Goal: Task Accomplishment & Management: Manage account settings

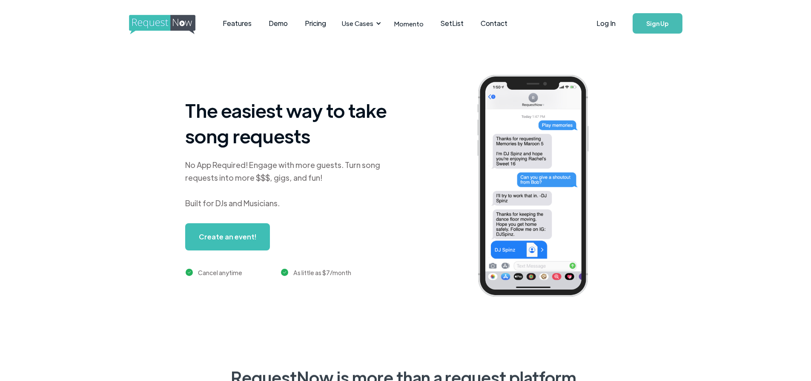
click at [591, 19] on link "Log In" at bounding box center [606, 24] width 36 height 30
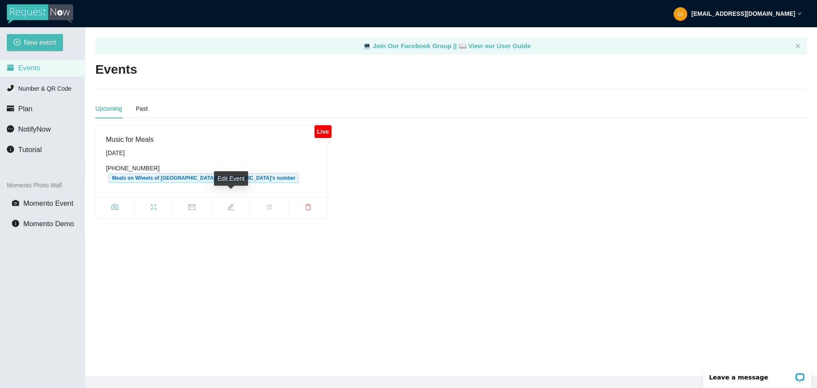
click at [224, 203] on span "edit" at bounding box center [230, 207] width 38 height 9
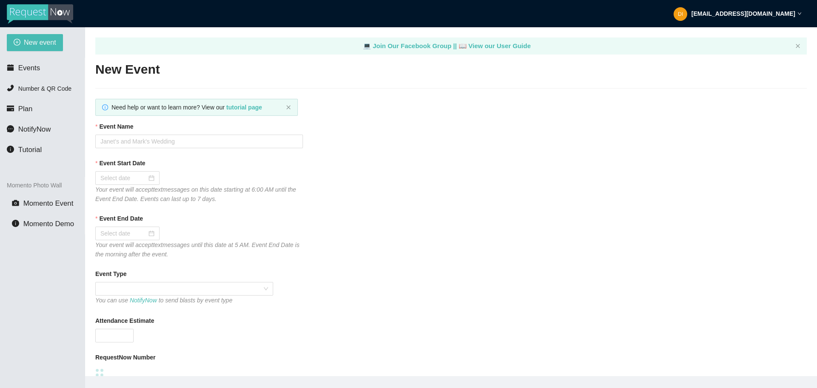
type textarea "Thank you for helping us make Music for Meals!"
type input "Music for Meals"
type input "[DATE]"
type input "300"
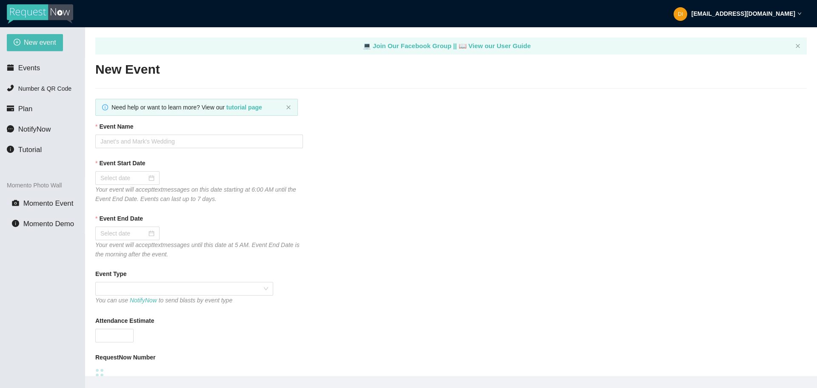
type textarea "Thank you for your request! We can't wait to see you on the dance floor!"
type textarea "Thank you for helping us make Music for Meals!"
checkbox input "true"
type textarea "Thank you for helping us make Music for Meals!"
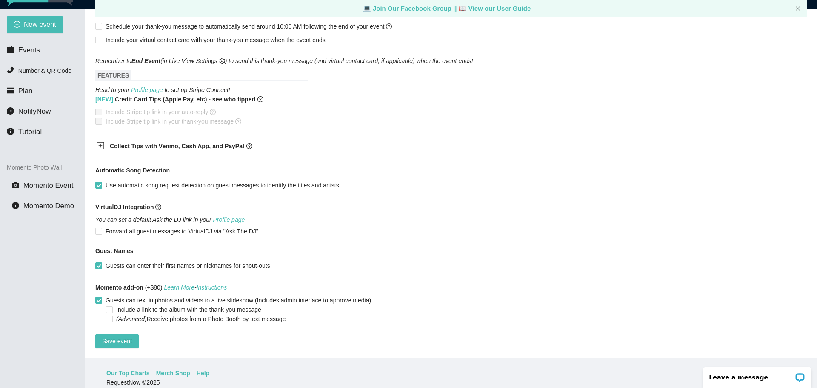
scroll to position [27, 0]
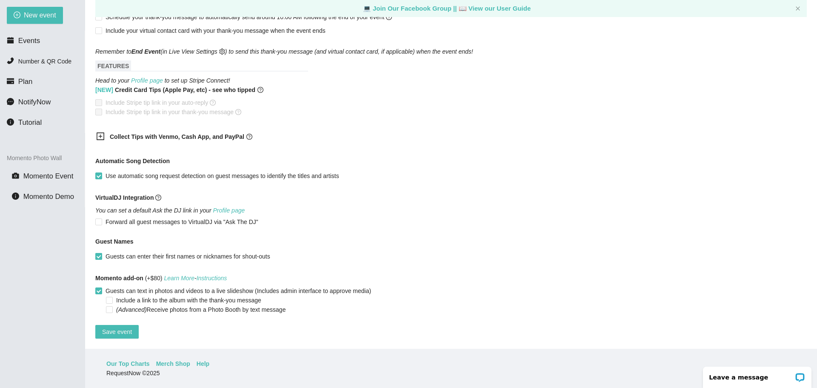
click at [167, 251] on span "Guests can enter their first names or nicknames for shout-outs" at bounding box center [187, 255] width 171 height 9
click at [101, 253] on input "Guests can enter their first names or nicknames for shout-outs" at bounding box center [98, 256] width 6 height 6
checkbox input "false"
click at [105, 327] on span "Save event" at bounding box center [117, 331] width 30 height 9
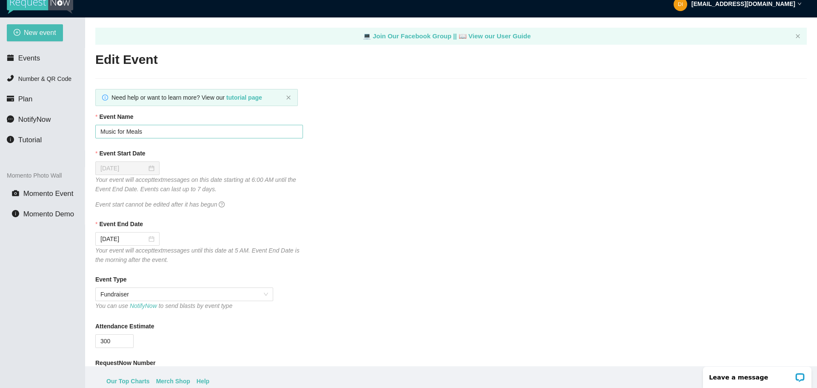
scroll to position [0, 0]
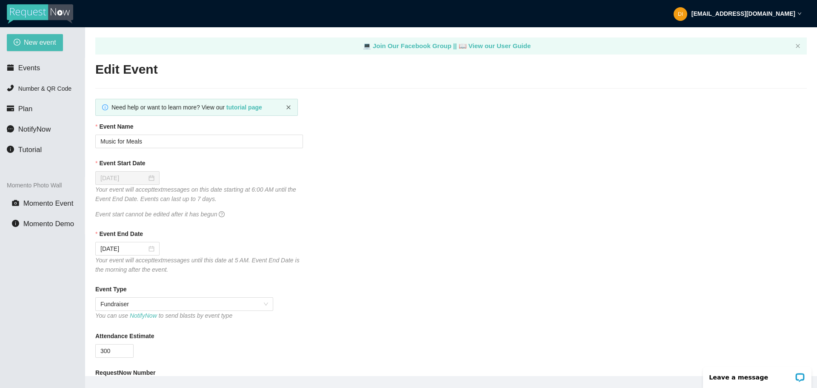
click at [291, 106] on icon "close" at bounding box center [288, 107] width 5 height 5
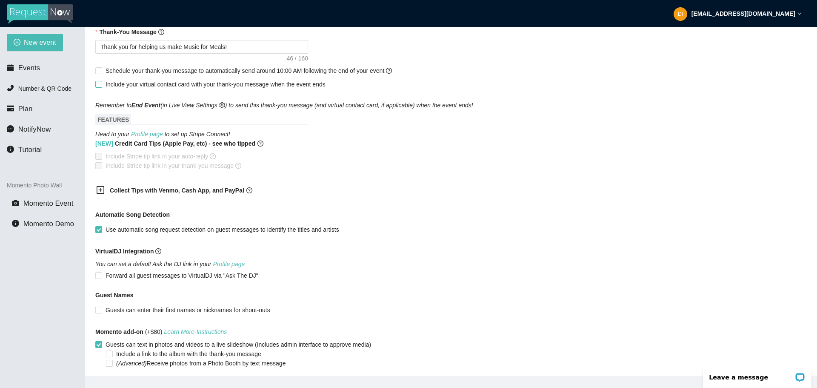
scroll to position [457, 0]
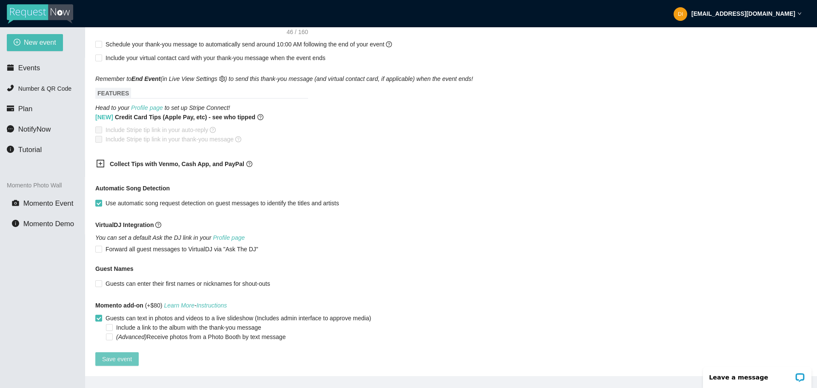
click at [121, 354] on span "Save event" at bounding box center [117, 358] width 30 height 9
click at [31, 91] on span "Number & QR Code" at bounding box center [44, 88] width 53 height 7
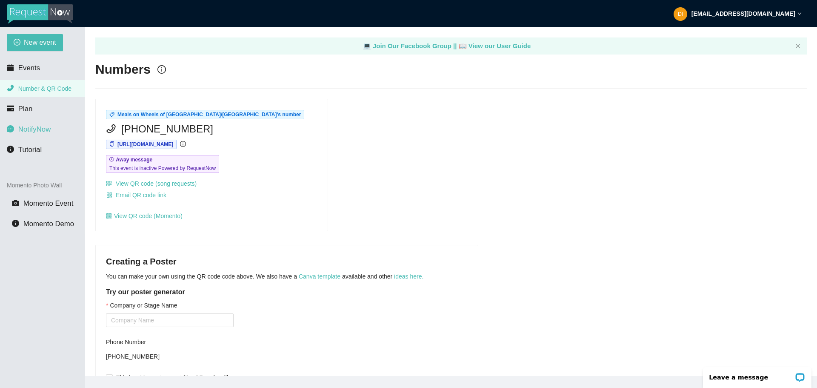
click at [38, 128] on span "NotifyNow" at bounding box center [34, 129] width 32 height 8
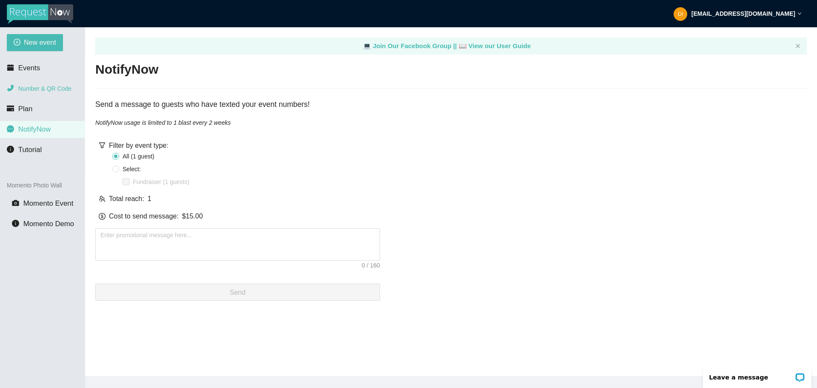
click at [38, 93] on li "Number & QR Code" at bounding box center [42, 88] width 85 height 17
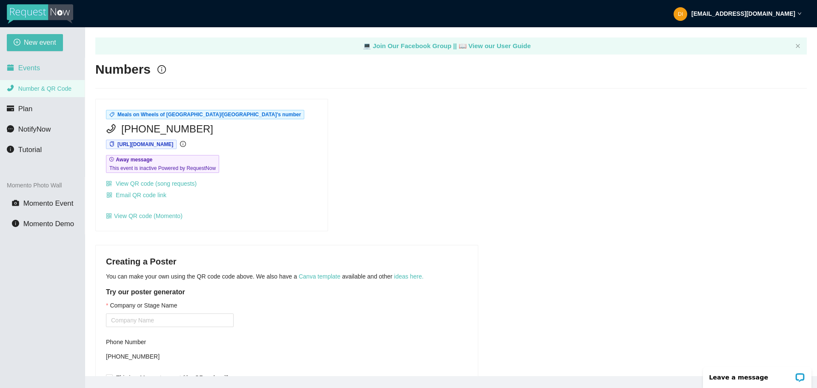
click at [37, 70] on span "Events" at bounding box center [29, 68] width 22 height 8
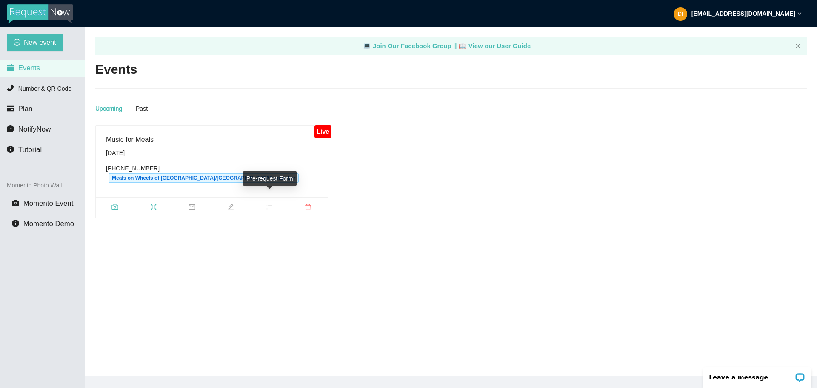
click at [268, 203] on icon "bars" at bounding box center [269, 206] width 7 height 7
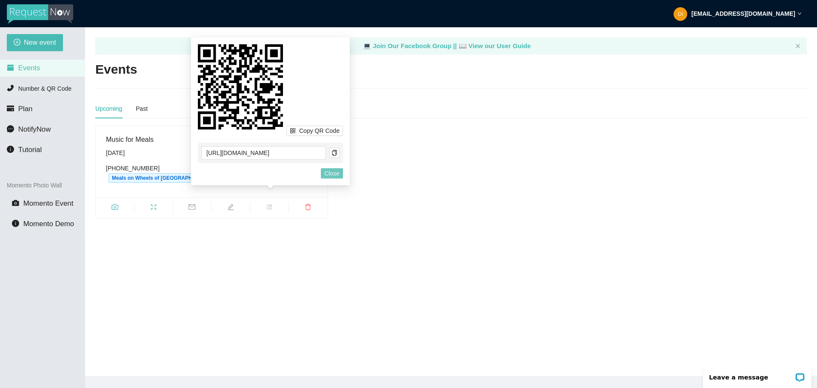
click at [330, 177] on span "Close" at bounding box center [331, 172] width 15 height 9
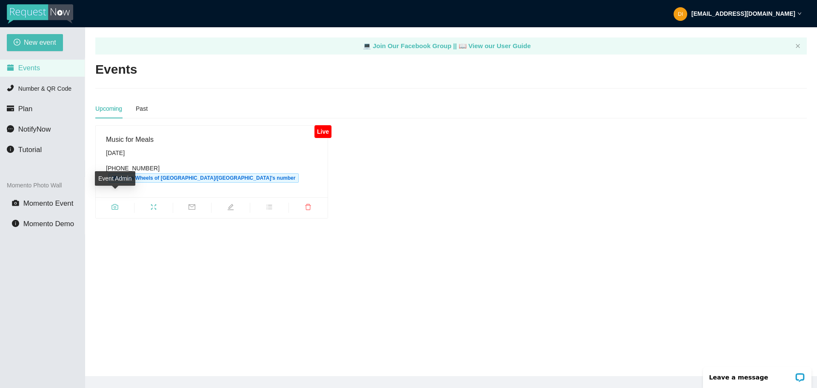
click at [156, 203] on icon "fullscreen" at bounding box center [153, 206] width 7 height 7
click at [123, 136] on div "Music for Meals" at bounding box center [211, 139] width 211 height 11
click at [248, 136] on div "Music for Meals" at bounding box center [211, 139] width 211 height 11
click at [315, 131] on div "Live" at bounding box center [322, 131] width 17 height 13
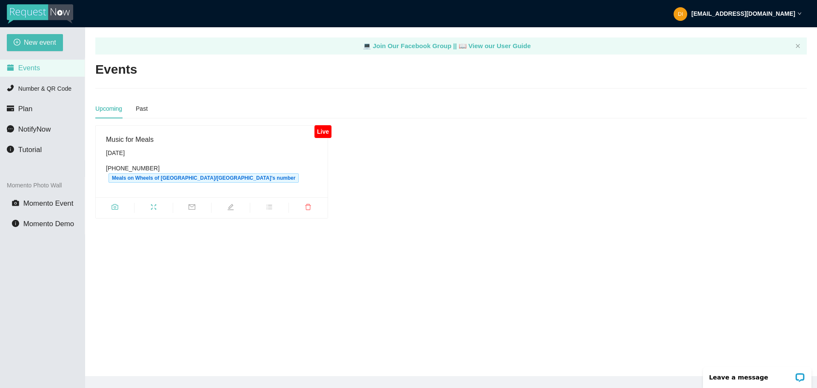
click at [326, 131] on div "Live" at bounding box center [322, 131] width 17 height 13
click at [222, 203] on span "edit" at bounding box center [230, 207] width 38 height 9
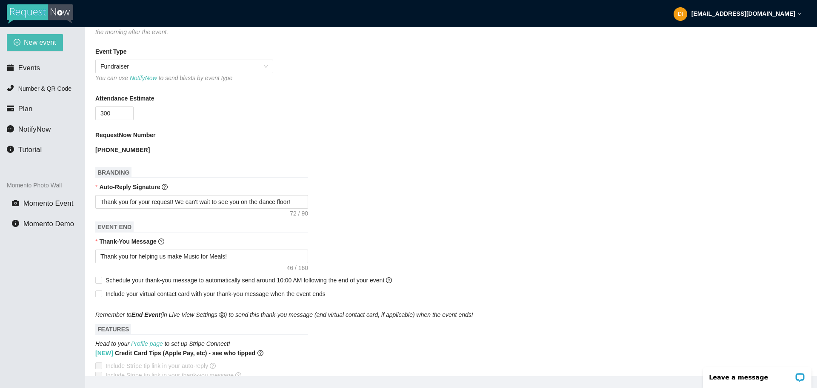
scroll to position [340, 0]
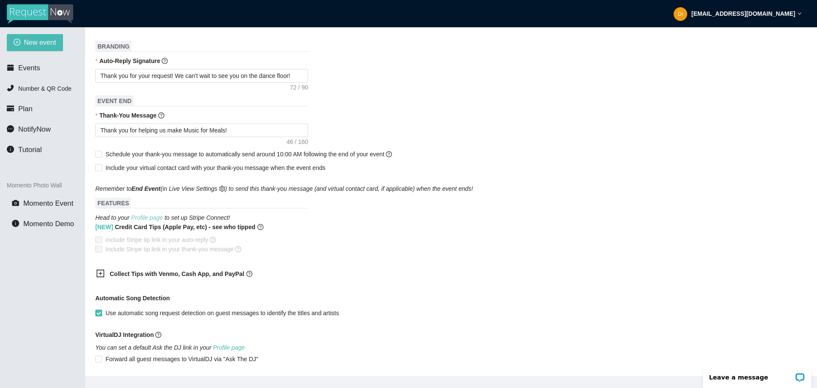
click at [145, 217] on link "Profile page" at bounding box center [147, 217] width 32 height 7
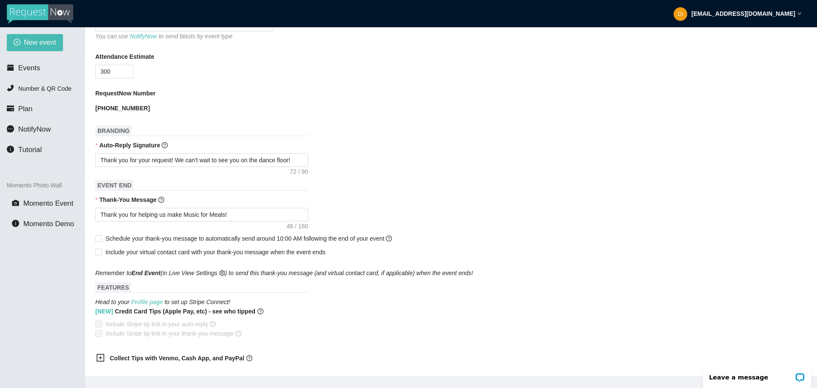
scroll to position [255, 0]
click at [229, 217] on textarea "Thank you for helping us make Music for Meals!" at bounding box center [201, 215] width 213 height 14
click at [241, 218] on textarea "Thank you for helping us make Music for Meals!" at bounding box center [201, 215] width 213 height 14
type textarea "Thank you for helping us make Music for Meals!"
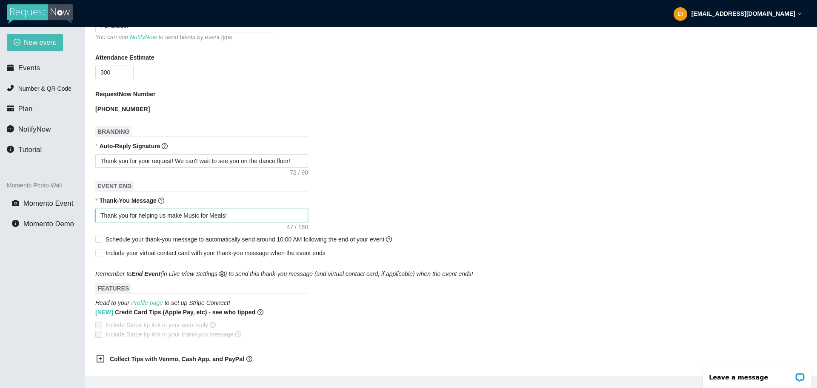
type textarea "Thank you for helping us make Music for Meals! Y"
type textarea "Thank you for helping us make Music for Meals! Yo"
type textarea "Thank you for helping us make Music for Meals! You"
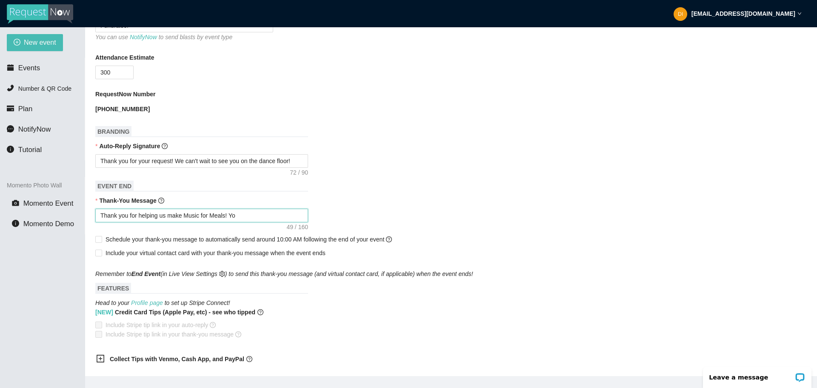
type textarea "Thank you for helping us make Music for Meals! You"
type textarea "Thank you for helping us make Music for Meals! You k"
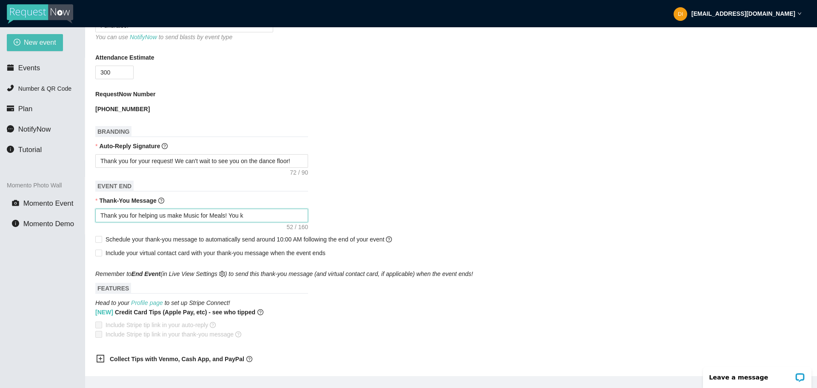
type textarea "Thank you for helping us make Music for Meals! You ke"
type textarea "Thank you for helping us make Music for Meals! You kee"
type textarea "Thank you for helping us make Music for Meals! You keep"
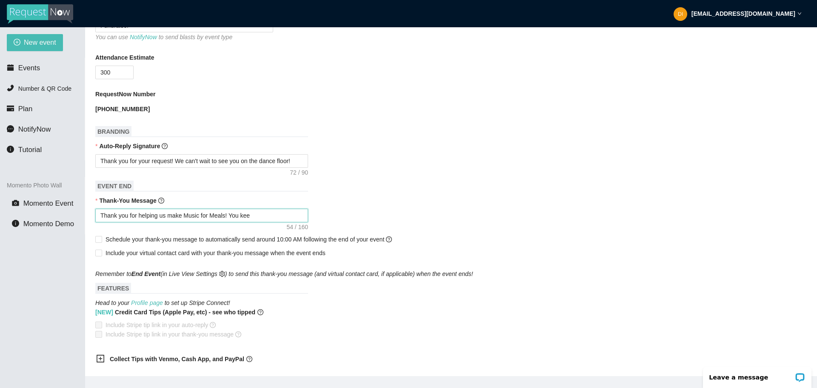
type textarea "Thank you for helping us make Music for Meals! You keep"
type textarea "Thank you for helping us make Music for Meals! You kee"
type textarea "Thank you for helping us make Music for Meals! You ke"
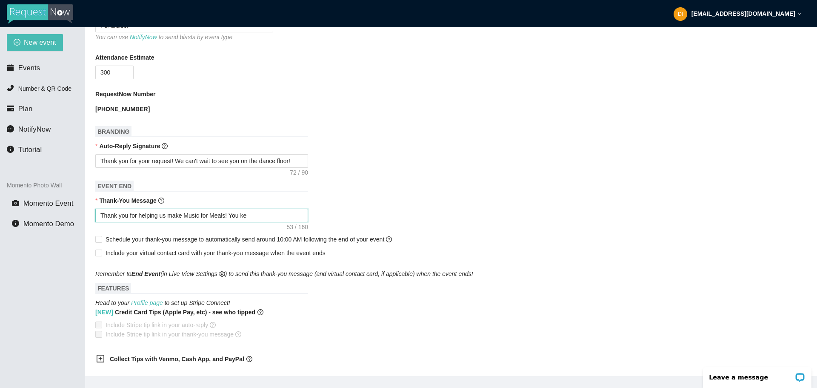
type textarea "Thank you for helping us make Music for Meals! You k"
type textarea "Thank you for helping us make Music for Meals! You"
type textarea "Thank you for helping us make Music for Meals! You c"
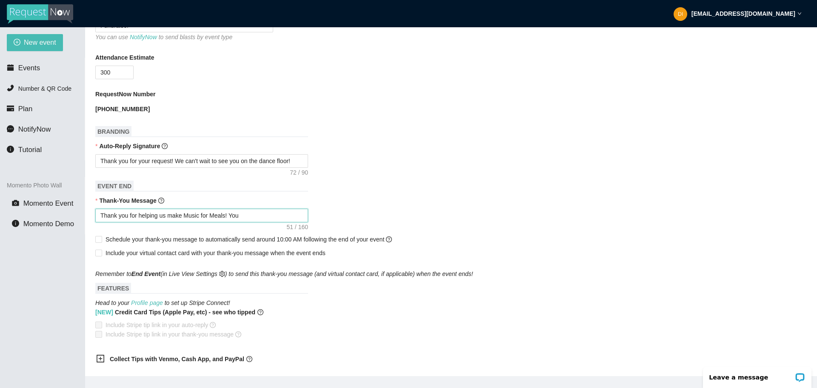
type textarea "Thank you for helping us make Music for Meals! You c"
type textarea "Thank you for helping us make Music for Meals! You ca"
type textarea "Thank you for helping us make Music for Meals! You can"
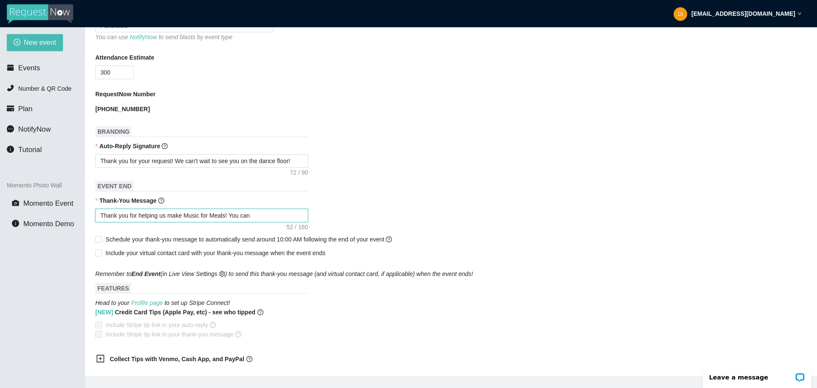
type textarea "Thank you for helping us make Music for Meals! You can"
type textarea "Thank you for helping us make Music for Meals! You can c"
type textarea "Thank you for helping us make Music for Meals! You can co"
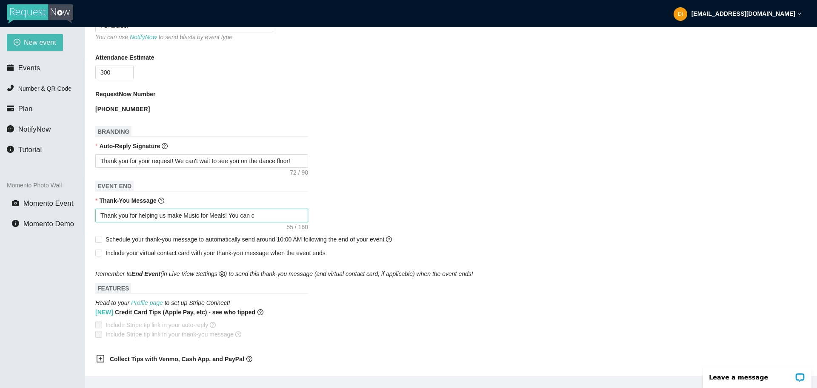
type textarea "Thank you for helping us make Music for Meals! You can co"
type textarea "Thank you for helping us make Music for Meals! You can con"
type textarea "Thank you for helping us make Music for Meals! You can cont"
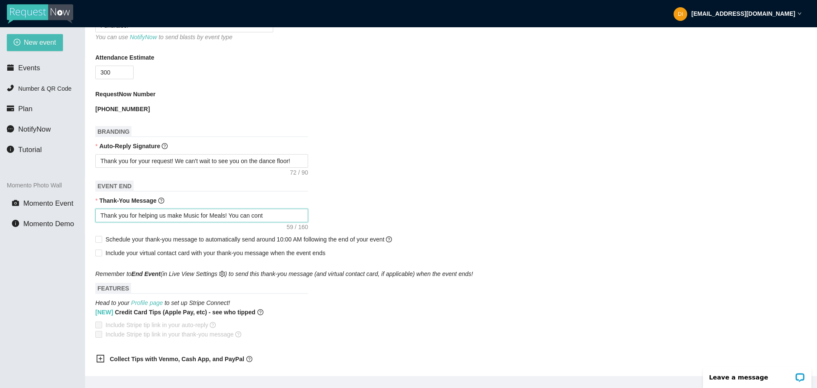
type textarea "Thank you for helping us make Music for Meals! You can conti"
type textarea "Thank you for helping us make Music for Meals! You can contin"
type textarea "Thank you for helping us make Music for Meals! You can continu"
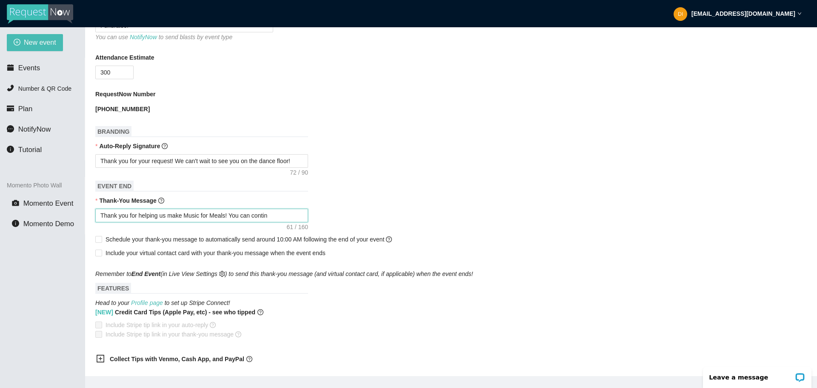
type textarea "Thank you for helping us make Music for Meals! You can continu"
type textarea "Thank you for helping us make Music for Meals! You can continue"
type textarea "Thank you for helping us make Music for Meals! You can continu"
type textarea "Thank you for helping us make Music for Meals! You can contin"
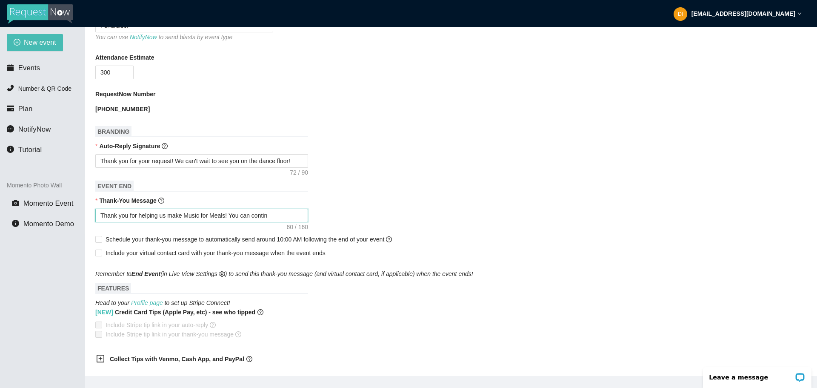
type textarea "Thank you for helping us make Music for Meals! You can conti"
type textarea "Thank you for helping us make Music for Meals! You can cont"
type textarea "Thank you for helping us make Music for Meals! You can con"
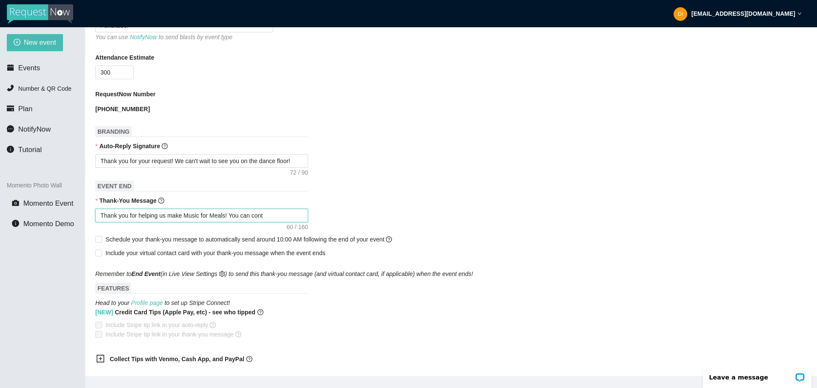
type textarea "Thank you for helping us make Music for Meals! You can con"
type textarea "Thank you for helping us make Music for Meals! You can co"
type textarea "Thank you for helping us make Music for Meals! You can c"
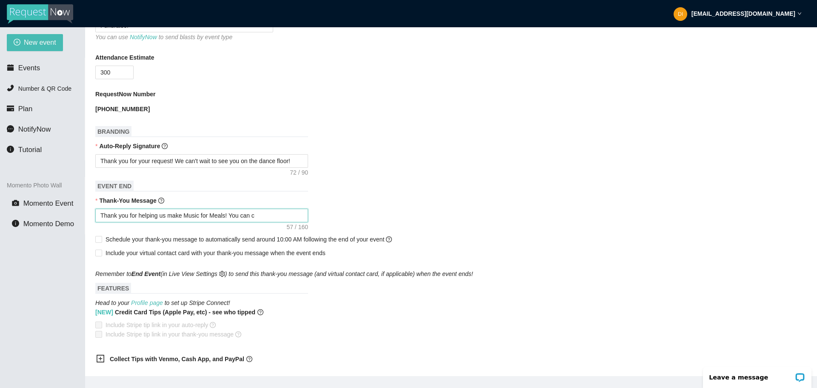
type textarea "Thank you for helping us make Music for Meals! You can"
type textarea "Thank you for helping us make Music for Meals! You can s"
type textarea "Thank you for helping us make Music for Meals! You can se"
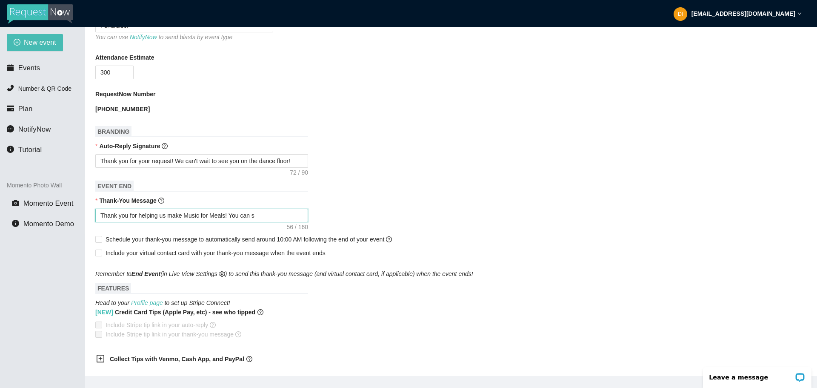
type textarea "Thank you for helping us make Music for Meals! You can se"
type textarea "Thank you for helping us make Music for Meals! You can see"
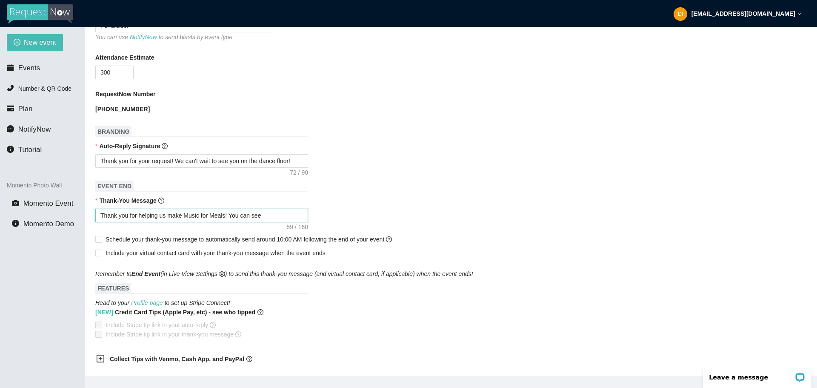
type textarea "Thank you for helping us make Music for Meals! You can see"
type textarea "Thank you for helping us make Music for Meals! You can se"
type textarea "Thank you for helping us make Music for Meals! You can s"
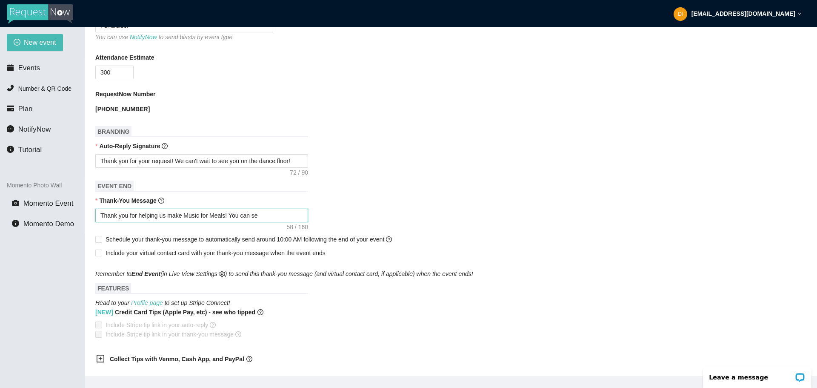
type textarea "Thank you for helping us make Music for Meals! You can s"
type textarea "Thank you for helping us make Music for Meals! You can"
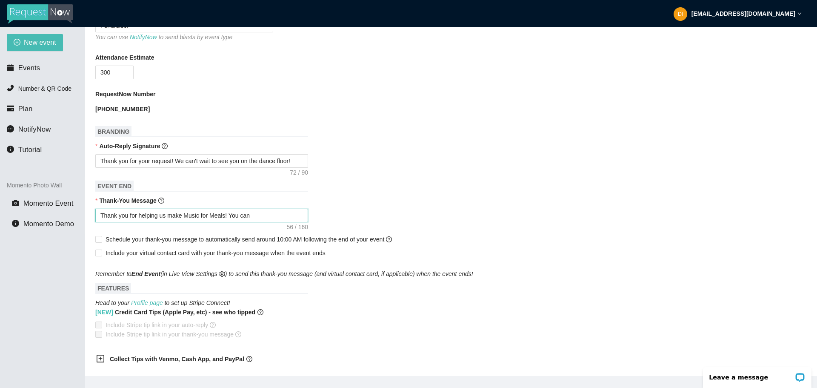
type textarea "Thank you for helping us make Music for Meals! You ca"
type textarea "Thank you for helping us make Music for Meals! You c"
type textarea "Thank you for helping us make Music for Meals! You"
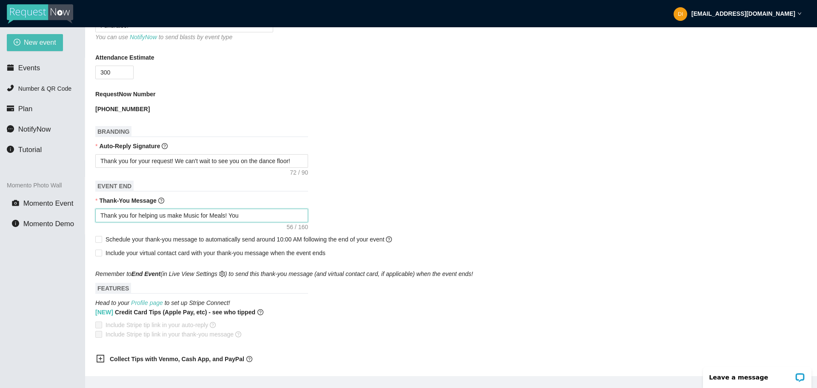
type textarea "Thank you for helping us make Music for Meals! You"
type textarea "Thank you for helping us make Music for Meals! Yo"
type textarea "Thank you for helping us make Music for Meals! Y"
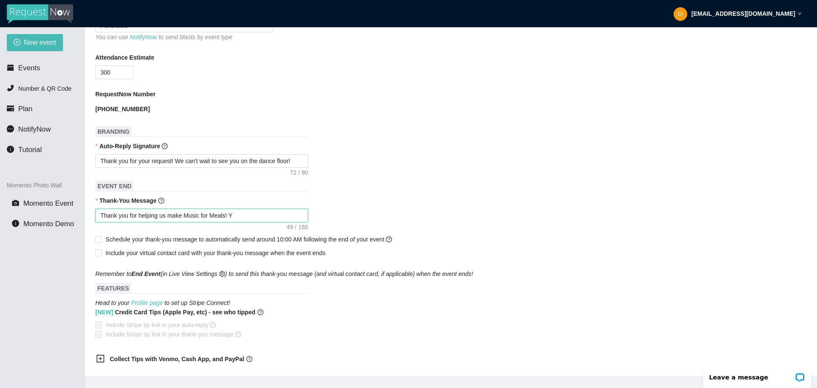
type textarea "Thank you for helping us make Music for Meals!"
type textarea "Thank you for helping us make Music for Meals! S"
type textarea "Thank you for helping us make Music for Meals! St"
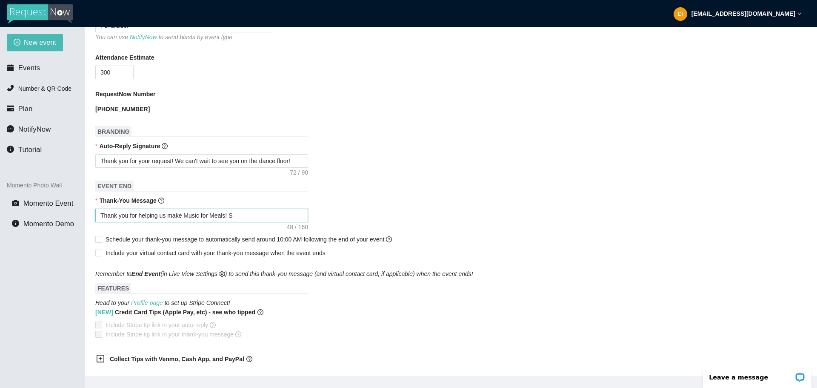
type textarea "Thank you for helping us make Music for Meals! St"
type textarea "Thank you for helping us make Music for Meals! Sta"
type textarea "Thank you for helping us make Music for Meals! Stay"
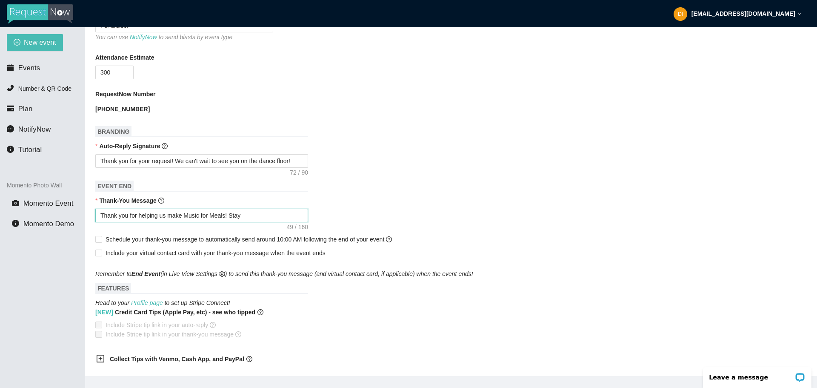
type textarea "Thank you for helping us make Music for Meals! Stay"
type textarea "Thank you for helping us make Music for Meals! Stay u"
type textarea "Thank you for helping us make Music for Meals! Stay up"
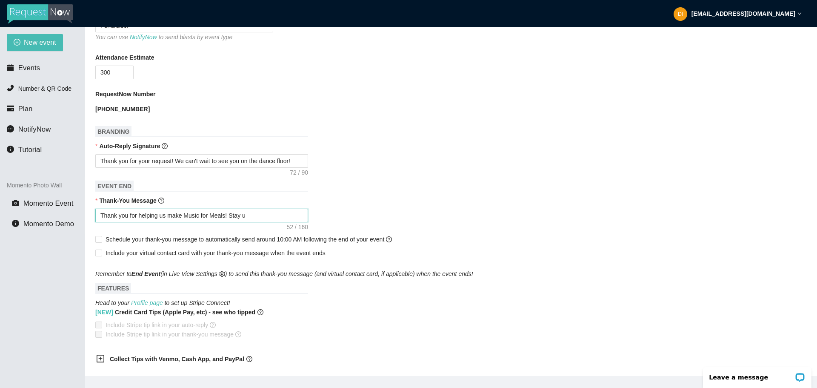
type textarea "Thank you for helping us make Music for Meals! Stay up"
type textarea "Thank you for helping us make Music for Meals! Stay up t"
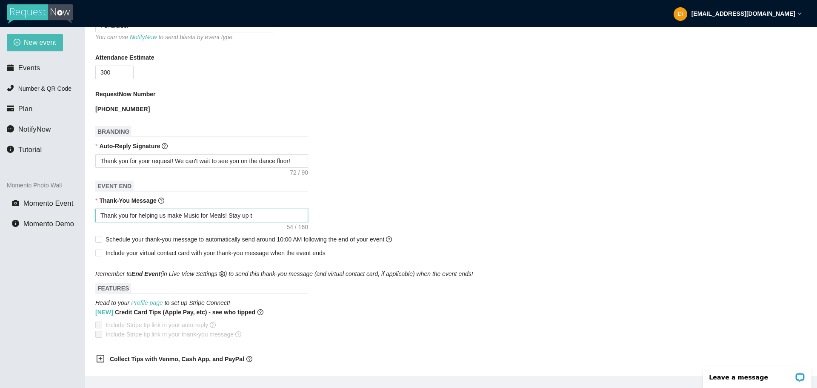
type textarea "Thank you for helping us make Music for Meals! Stay up to"
type textarea "Thank you for helping us make Music for Meals! Stay up to d"
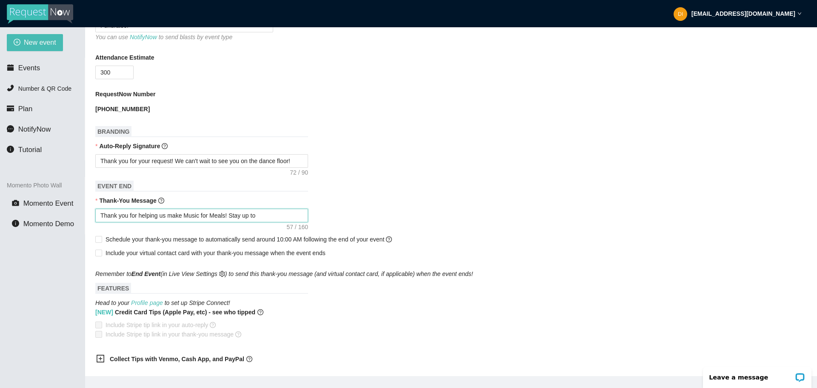
type textarea "Thank you for helping us make Music for Meals! Stay up to d"
type textarea "Thank you for helping us make Music for Meals! Stay up to da"
type textarea "Thank you for helping us make Music for Meals! Stay up to dat"
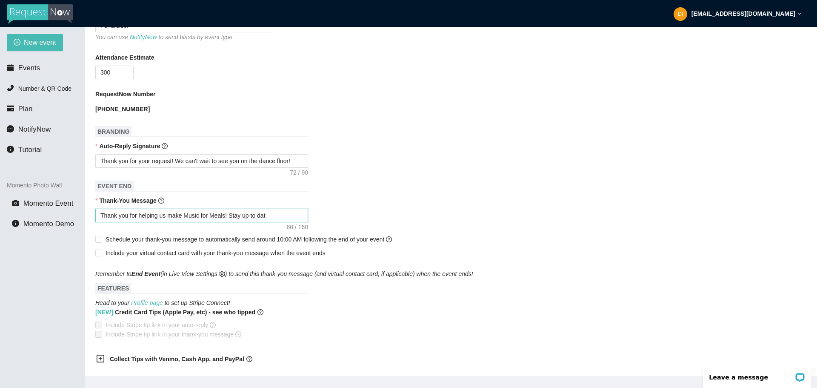
type textarea "Thank you for helping us make Music for Meals! Stay up to date"
type textarea "Thank you for helping us make Music for Meals! Stay up to date o"
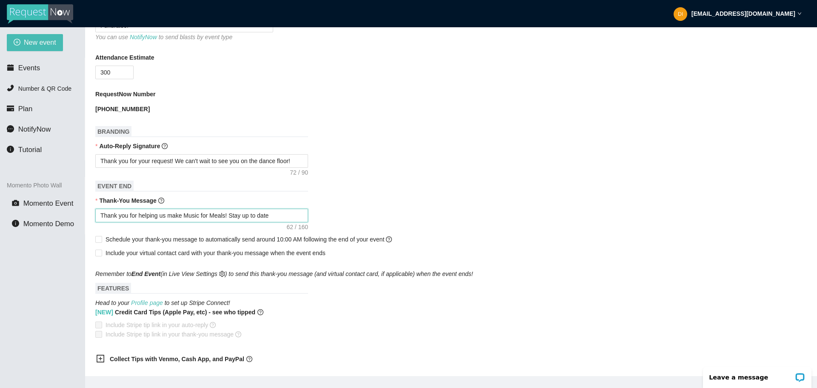
type textarea "Thank you for helping us make Music for Meals! Stay up to date o"
type textarea "Thank you for helping us make Music for Meals! Stay up to date on"
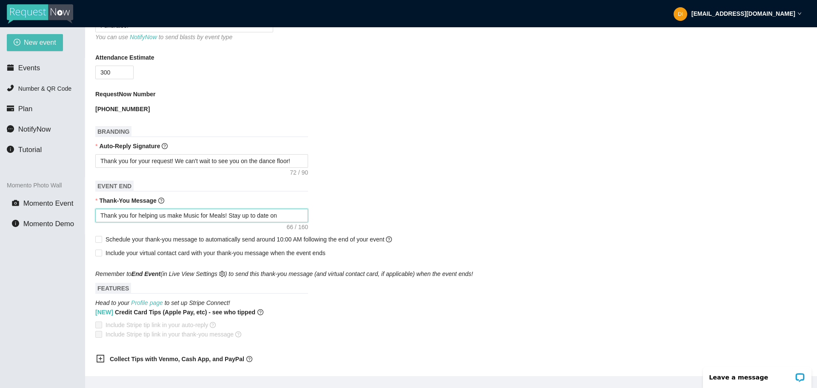
type textarea "Thank you for helping us make Music for Meals! Stay up to date on t"
type textarea "Thank you for helping us make Music for Meals! Stay up to date on th"
type textarea "Thank you for helping us make Music for Meals! Stay up to date on the"
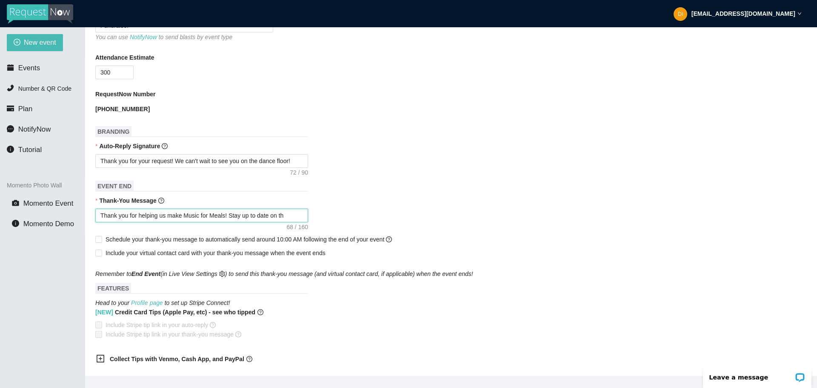
type textarea "Thank you for helping us make Music for Meals! Stay up to date on the"
type textarea "Thank you for helping us make Music for Meals! Stay up to date on the i"
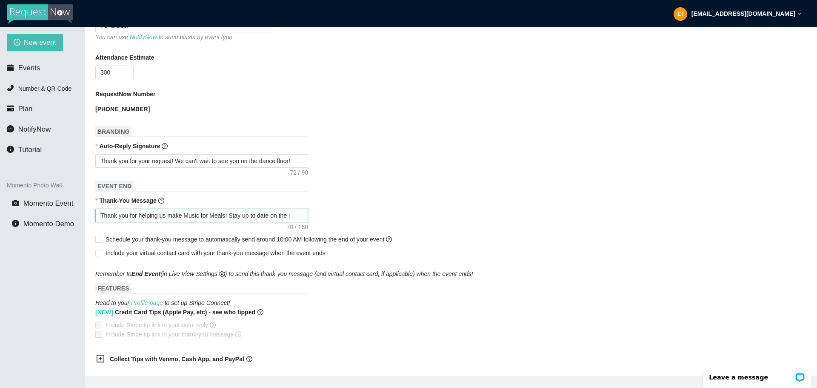
type textarea "Thank you for helping us make Music for Meals! Stay up to date on the im"
type textarea "Thank you for helping us make Music for Meals! Stay up to date on the imp"
type textarea "Thank you for helping us make Music for Meals! Stay up to date on the impa"
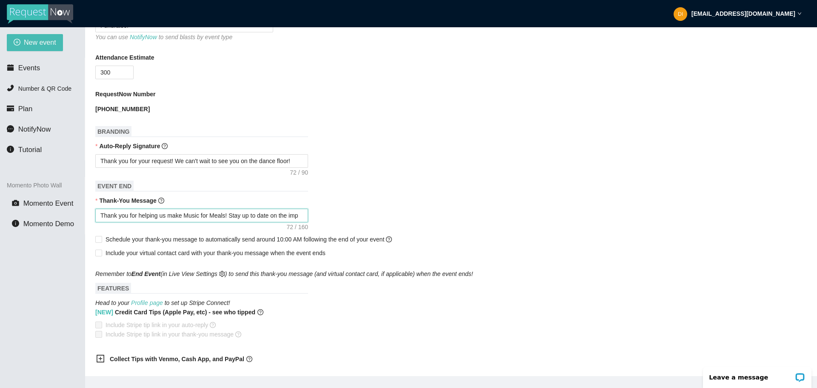
type textarea "Thank you for helping us make Music for Meals! Stay up to date on the impa"
type textarea "Thank you for helping us make Music for Meals! Stay up to date on the impac"
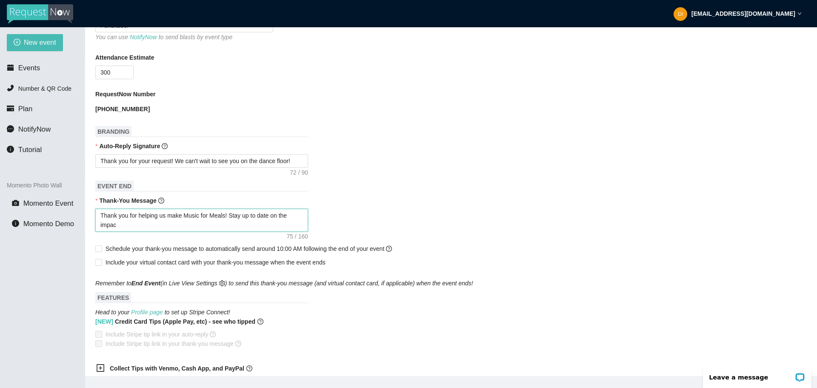
type textarea "Thank you for helping us make Music for Meals! Stay up to date on the impact"
type textarea "Thank you for helping us make Music for Meals! Stay up to date on the impact y"
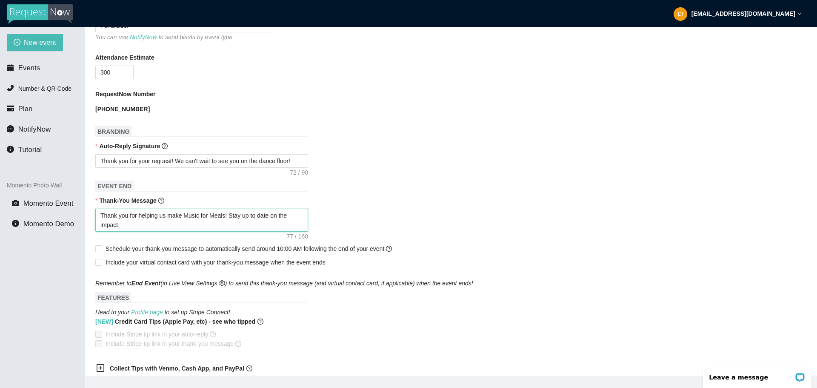
type textarea "Thank you for helping us make Music for Meals! Stay up to date on the impact y"
type textarea "Thank you for helping us make Music for Meals! Stay up to date on the impact yo"
type textarea "Thank you for helping us make Music for Meals! Stay up to date on the impact you"
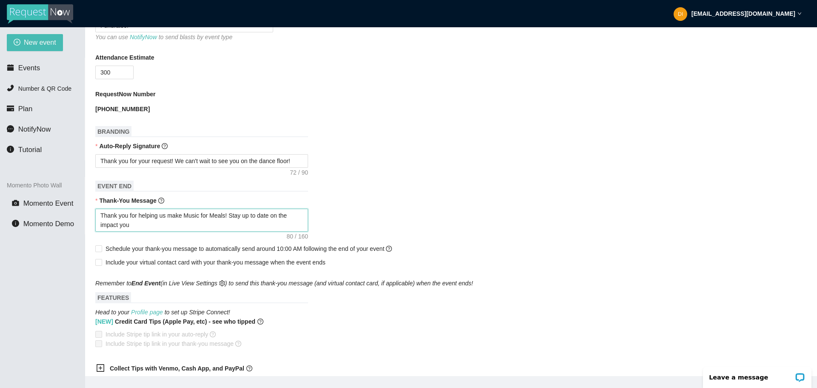
type textarea "Thank you for helping us make Music for Meals! Stay up to date on the impact yo…"
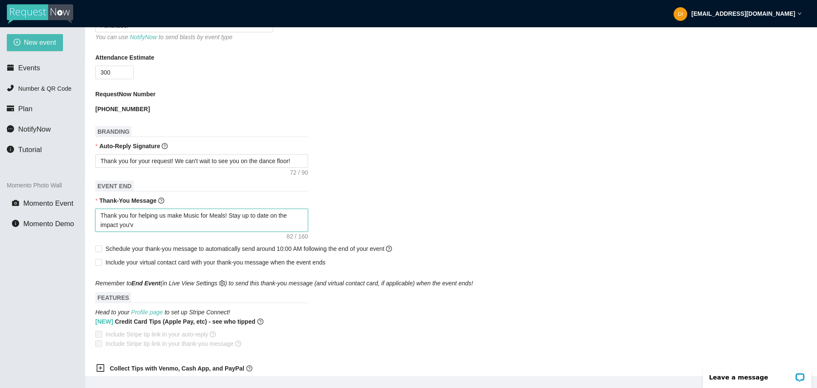
type textarea "Thank you for helping us make Music for Meals! Stay up to date on the impact yo…"
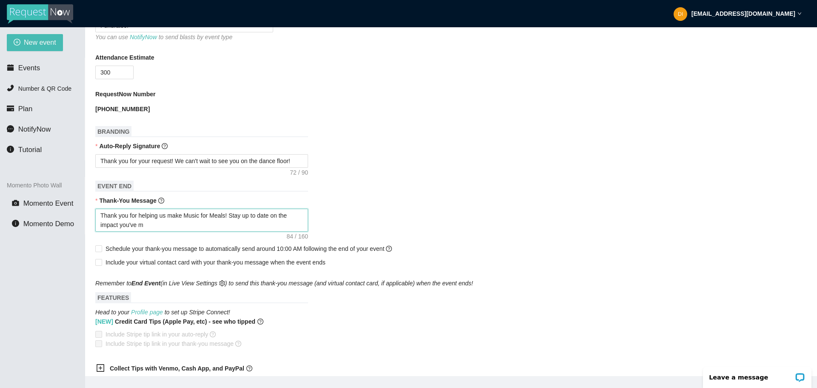
type textarea "Thank you for helping us make Music for Meals! Stay up to date on the impact yo…"
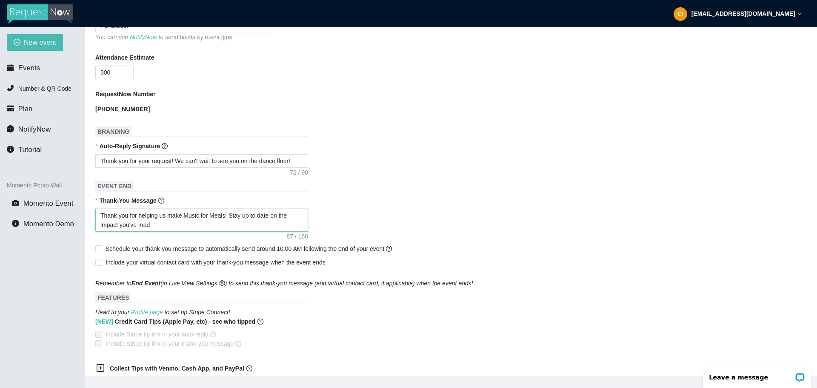
type textarea "Thank you for helping us make Music for Meals! Stay up to date on the impact yo…"
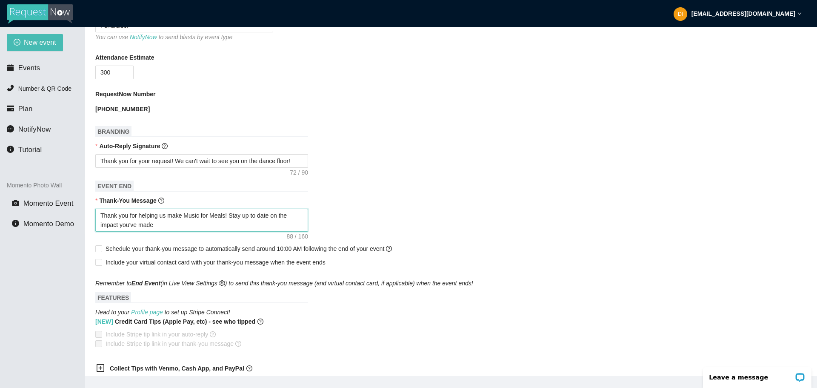
type textarea "Thank you for helping us make Music for Meals! Stay up to date on the impact yo…"
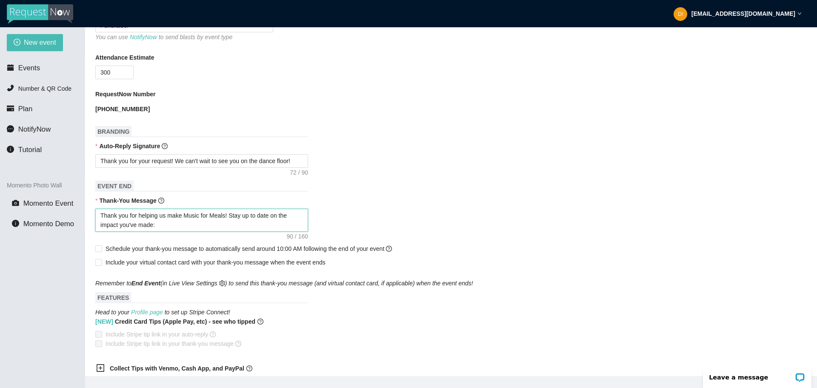
type textarea "Thank you for helping us make Music for Meals! Stay up to date on the impact yo…"
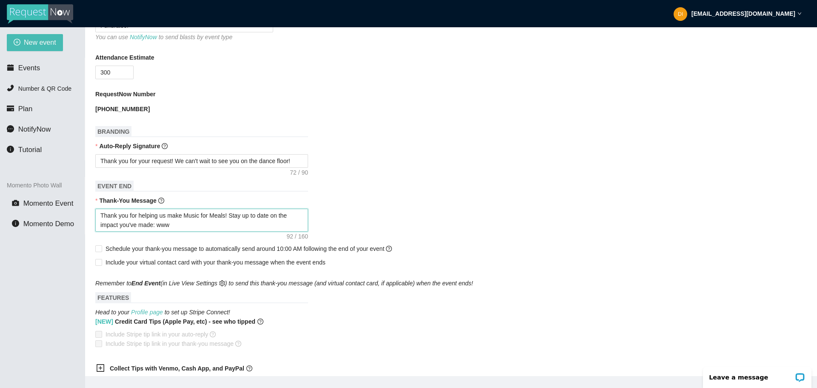
type textarea "Thank you for helping us make Music for Meals! Stay up to date on the impact yo…"
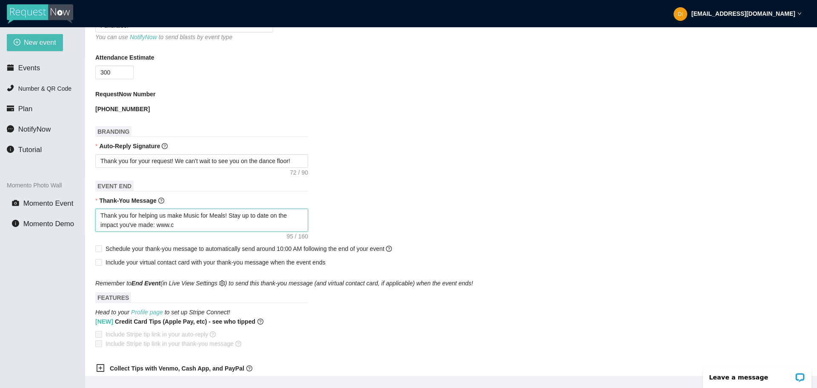
type textarea "Thank you for helping us make Music for Meals! Stay up to date on the impact yo…"
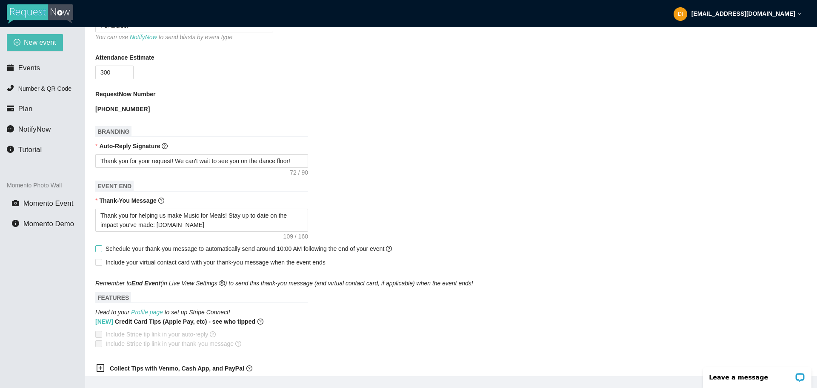
click at [99, 247] on input "Schedule your thank-you message to automatically send around 10:00 AM following…" at bounding box center [98, 248] width 6 height 6
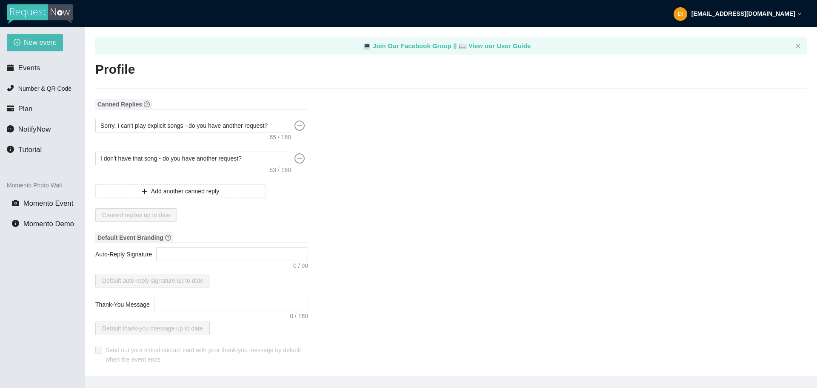
type textarea "[URL][DOMAIN_NAME]"
type input "DJ Xtreme Sound"
type input "Meals on Wheels of Charlottesville/Albemarle"
type input "DJ"
type input "(434) 293-4364"
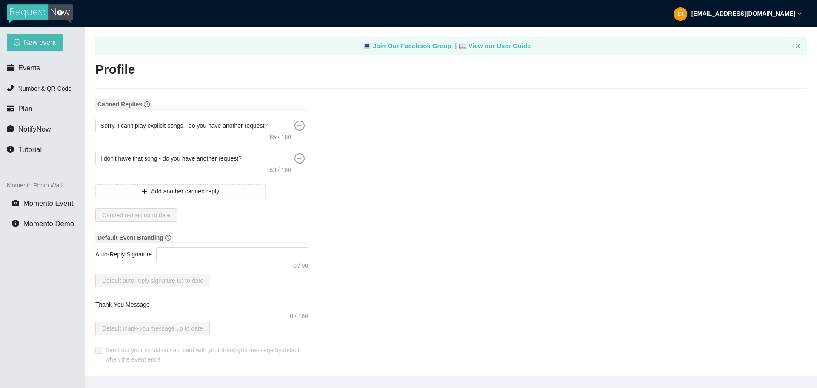
type input "[EMAIL_ADDRESS][DOMAIN_NAME]"
type input "http://www.cvillemeals.org"
click at [182, 191] on span "Add another canned reply" at bounding box center [185, 190] width 68 height 9
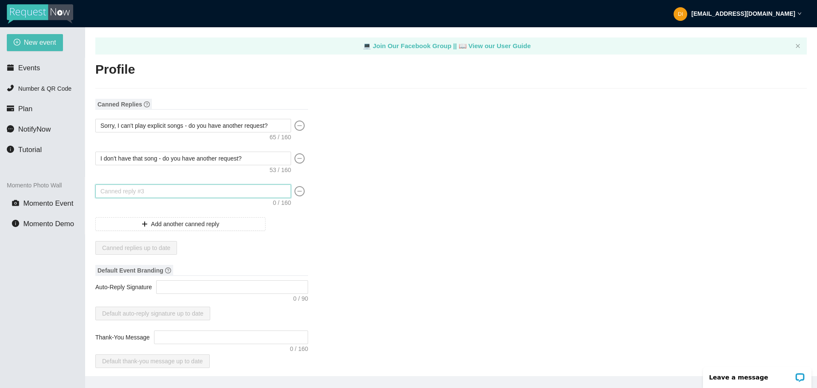
click at [183, 190] on textarea at bounding box center [193, 191] width 196 height 14
type textarea "G"
type textarea "Gr"
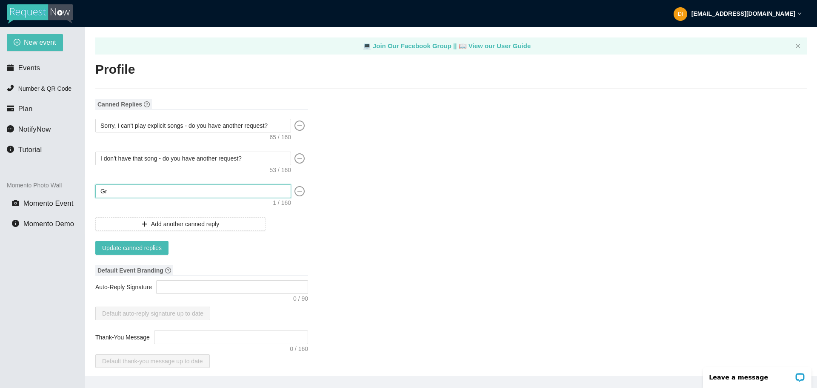
type textarea "Gre"
type textarea "Grea"
type textarea "Great"
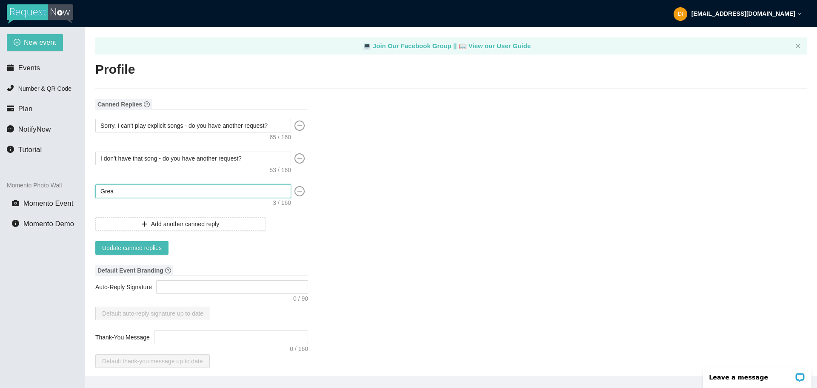
type textarea "Great"
type textarea "Great r"
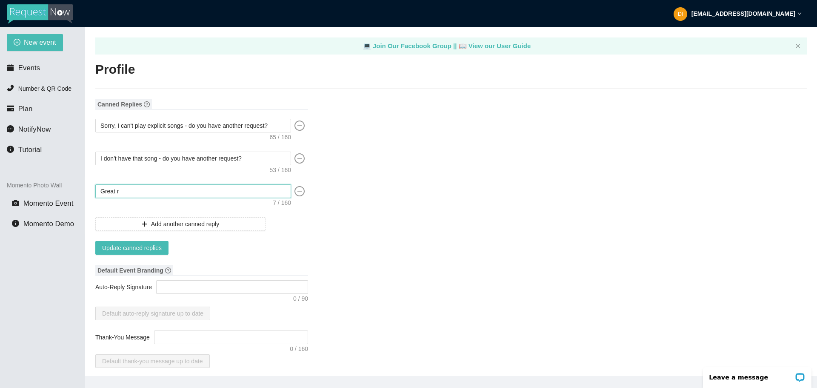
type textarea "Great re"
type textarea "Great req"
type textarea "Great requ"
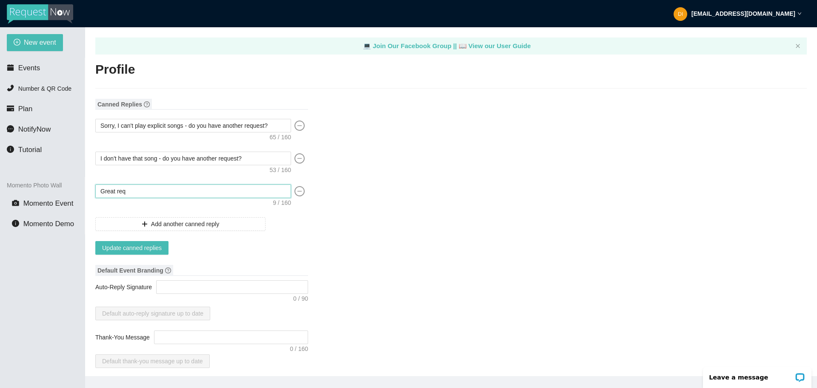
type textarea "Great requ"
type textarea "Great reque"
type textarea "Great reques"
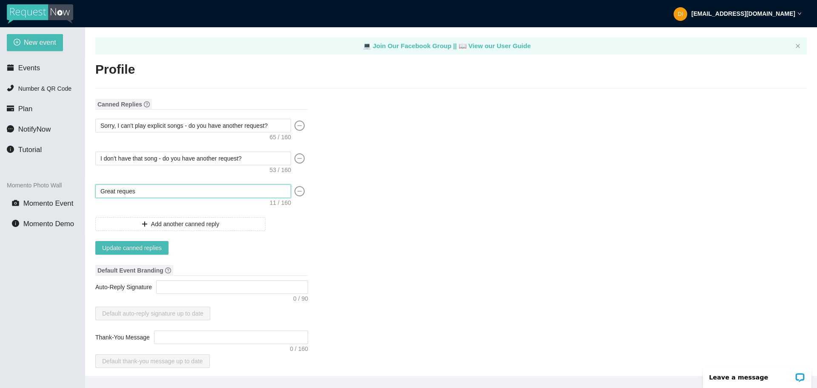
type textarea "Great request"
type textarea "Great request!"
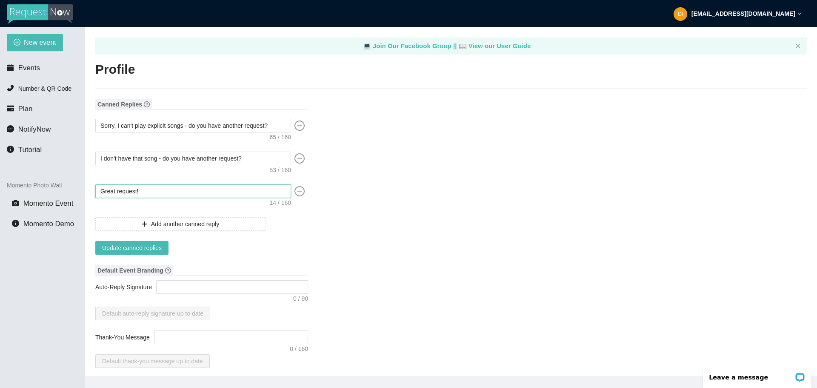
type textarea "Great request!"
type textarea "Great request! W"
type textarea "Great request! We"
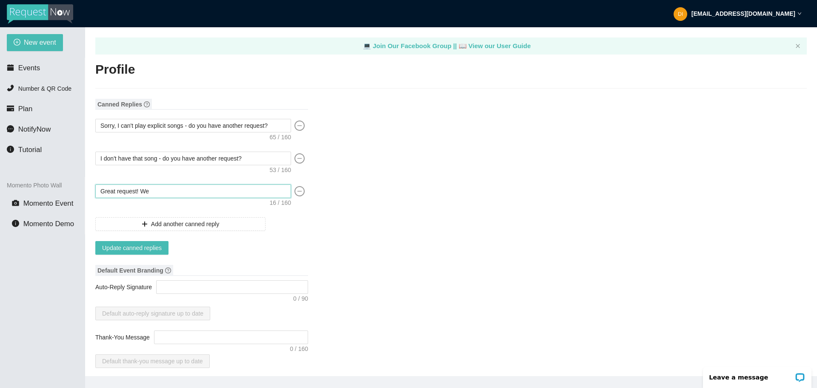
type textarea "Great request! We'"
type textarea "Great request! We'l"
type textarea "Great request! We'll"
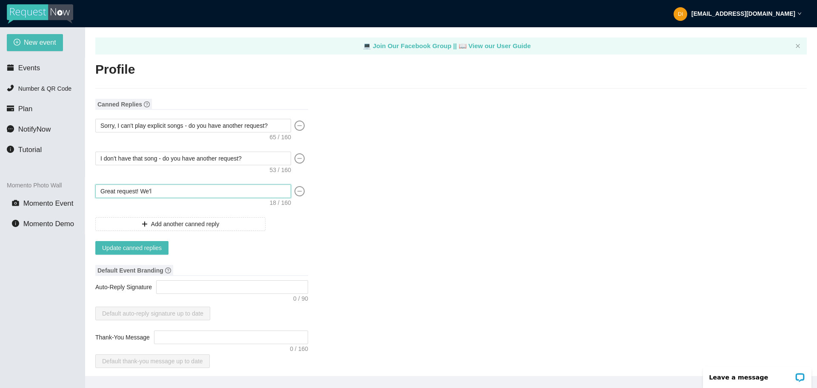
type textarea "Great request! We'll"
type textarea "Great request! We'll p"
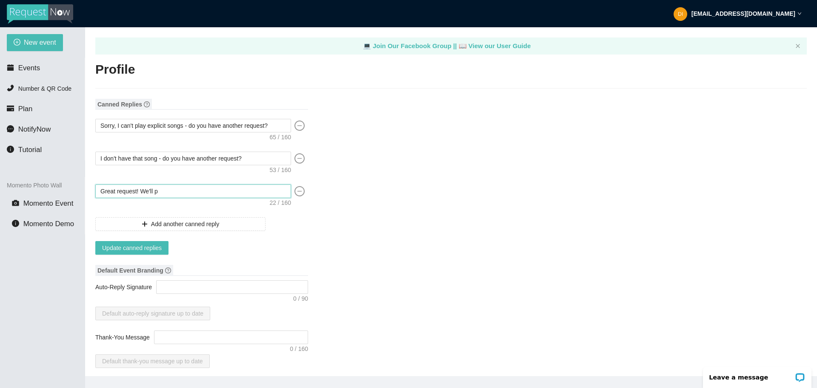
type textarea "Great request! We'll pl"
type textarea "Great request! We'll pla"
type textarea "Great request! We'll play"
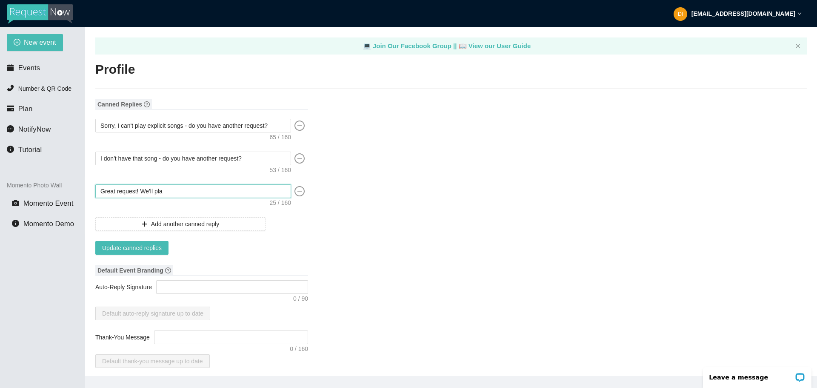
type textarea "Great request! We'll play"
type textarea "Great request! We'll play o"
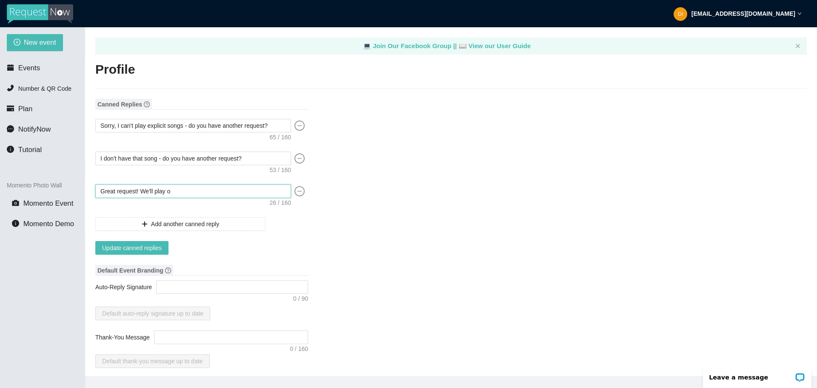
type textarea "Great request! We'll play oy"
type textarea "Great request! We'll play o"
type textarea "Great request! We'll play"
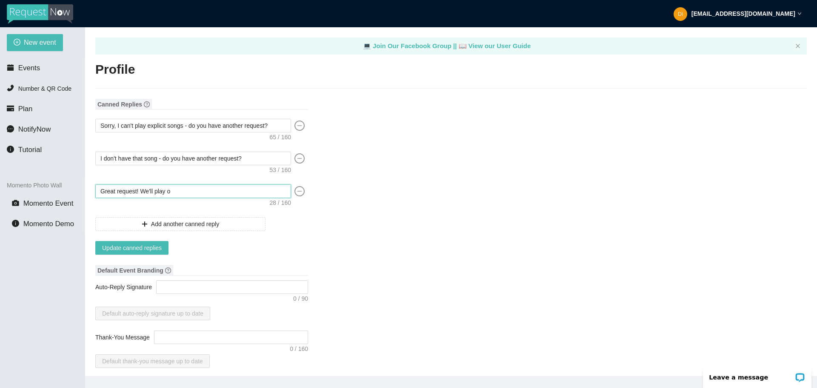
type textarea "Great request! We'll play"
type textarea "Great request! We'll play y"
type textarea "Great request! We'll play yo"
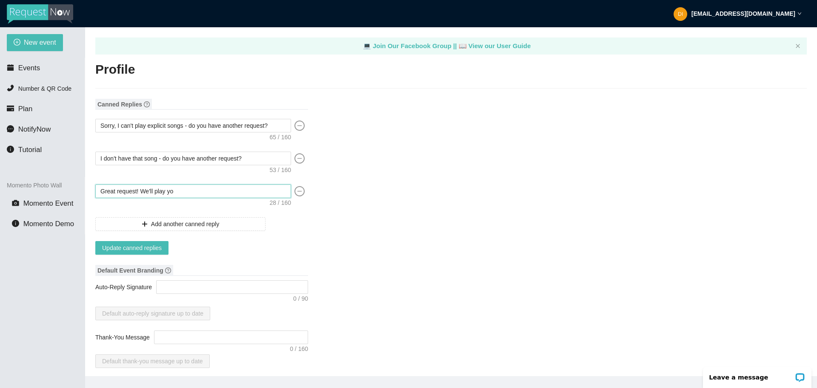
type textarea "Great request! We'll play you"
type textarea "Great request! We'll play your"
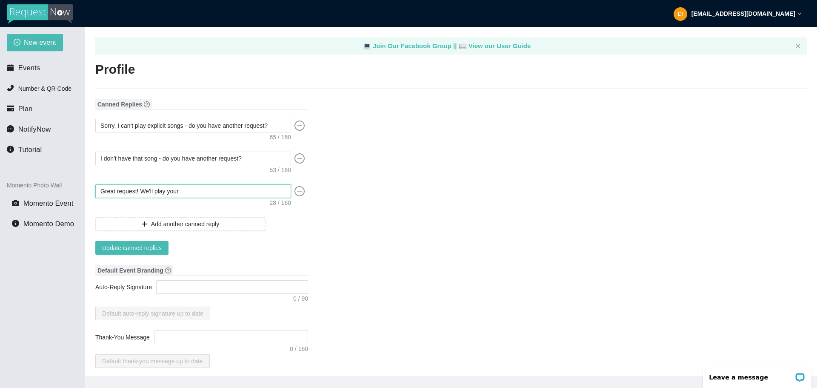
type textarea "Great request! We'll play your"
type textarea "Great request! We'll play your s"
type textarea "Great request! We'll play your so"
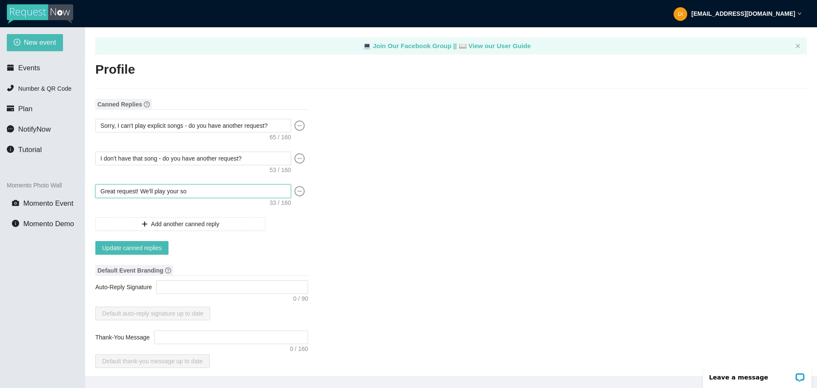
type textarea "Great request! We'll play your son"
type textarea "Great request! We'll play your song"
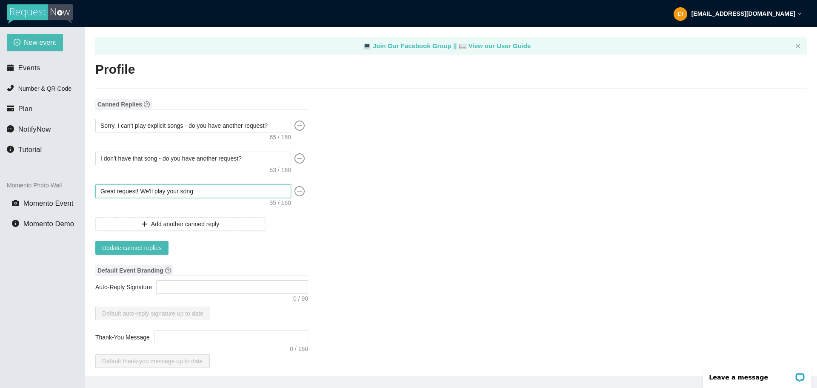
type textarea "Great request! We'll play your song"
type textarea "Great request! We'll play your song s"
type textarea "Great request! We'll play your song so"
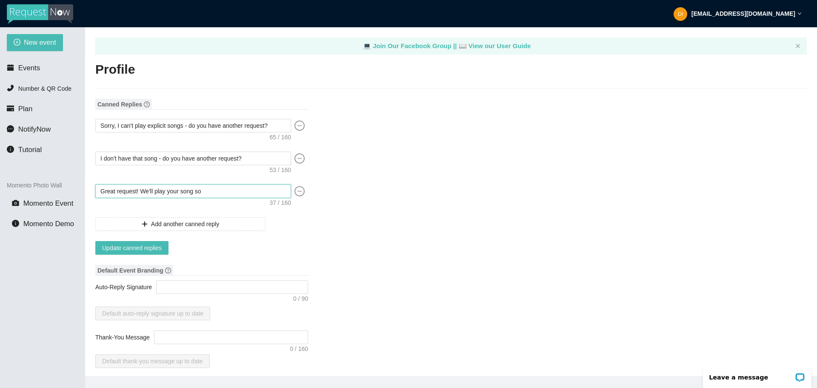
type textarea "Great request! We'll play your song soo"
type textarea "Great request! We'll play your song soon"
type textarea "Great request! We'll play your song soon."
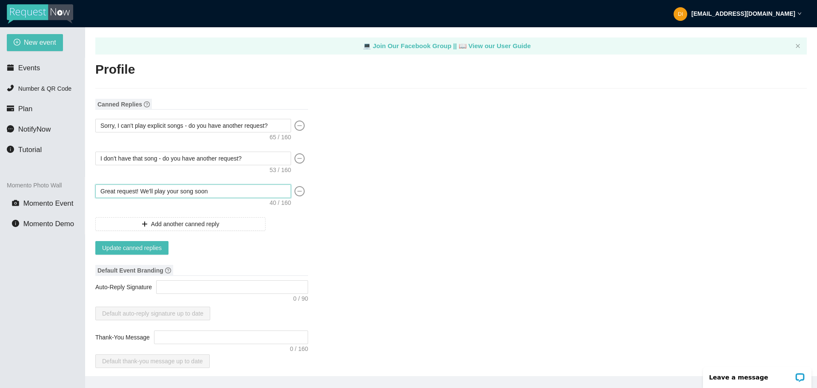
type textarea "Great request! We'll play your song soon."
type textarea "Great request! We'll play your song soon. T"
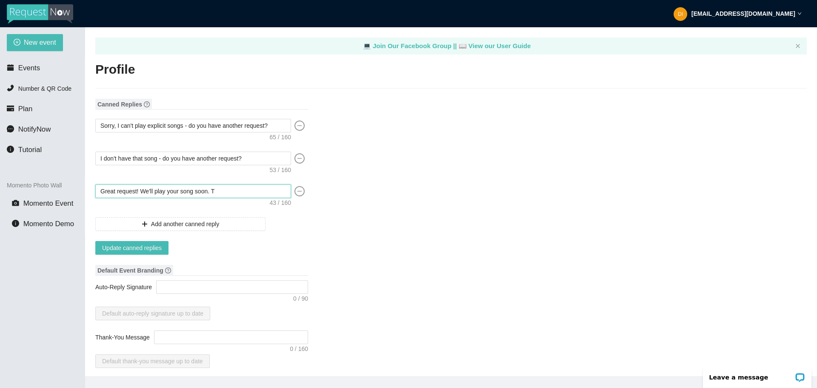
type textarea "Great request! We'll play your song soon. Th"
type textarea "Great request! We'll play your song soon. Tha"
type textarea "Great request! We'll play your song soon. Than"
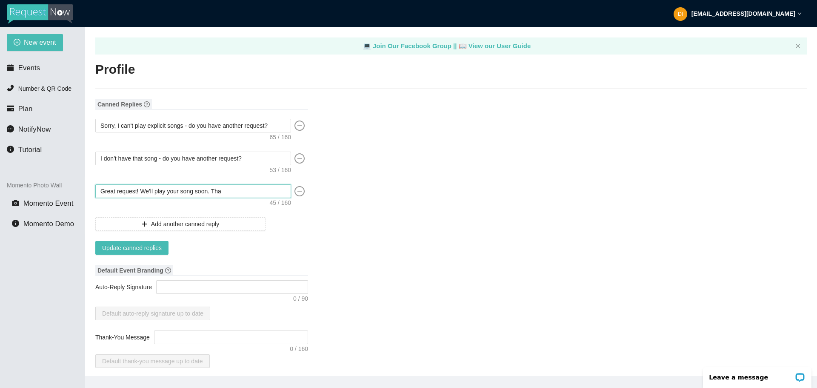
type textarea "Great request! We'll play your song soon. Than"
type textarea "Great request! We'll play your song soon. Thank"
type textarea "Great request! We'll play your song soon. Thanks"
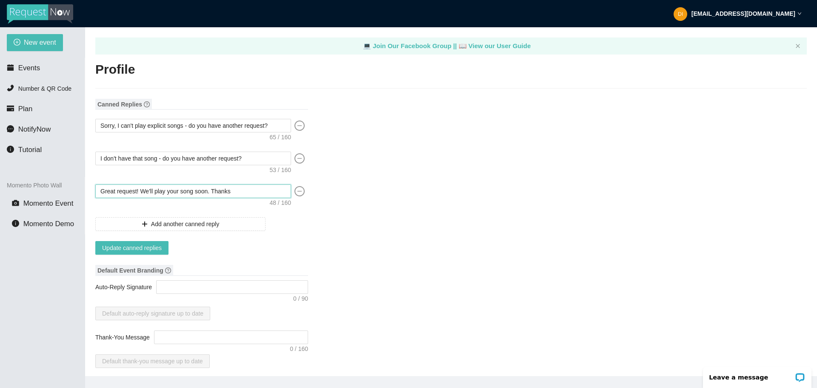
type textarea "Great request! We'll play your song soon. Thanks"
type textarea "Great request! We'll play your song soon. Thanks f"
type textarea "Great request! We'll play your song soon. Thanks fo"
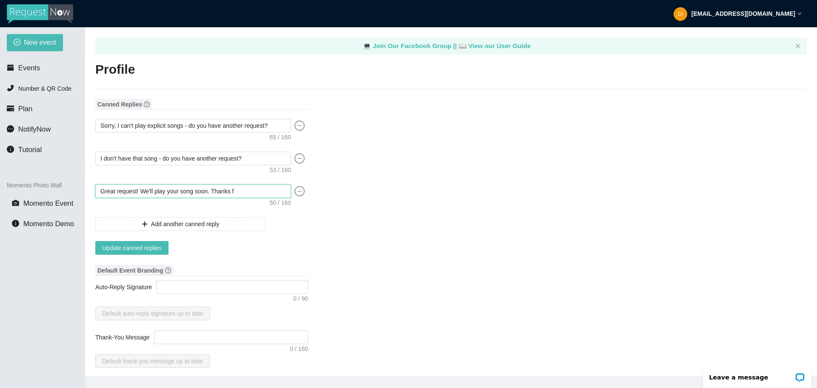
type textarea "Great request! We'll play your song soon. Thanks fo"
type textarea "Great request! We'll play your song soon. Thanks for"
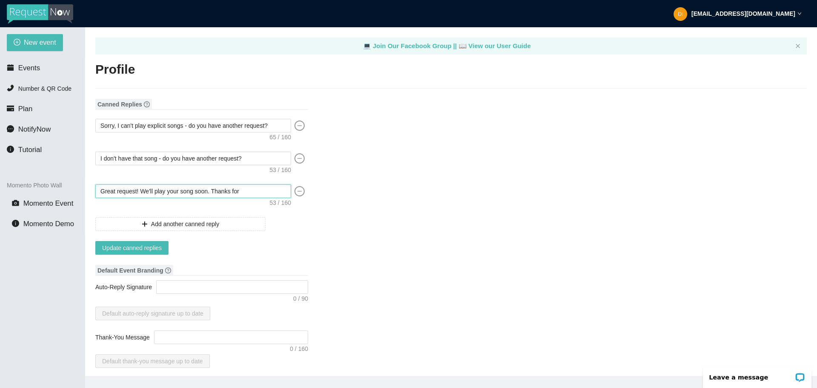
type textarea "Great request! We'll play your song soon. Thanks for h"
type textarea "Great request! We'll play your song soon. Thanks for he"
type textarea "Great request! We'll play your song soon. Thanks for hel"
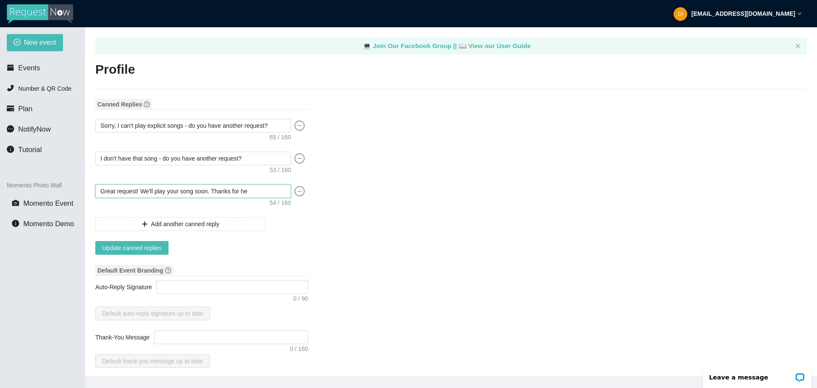
type textarea "Great request! We'll play your song soon. Thanks for hel"
type textarea "Great request! We'll play your song soon. Thanks for help"
type textarea "Great request! We'll play your song soon. Thanks for helpu"
type textarea "Great request! We'll play your song soon. Thanks for help"
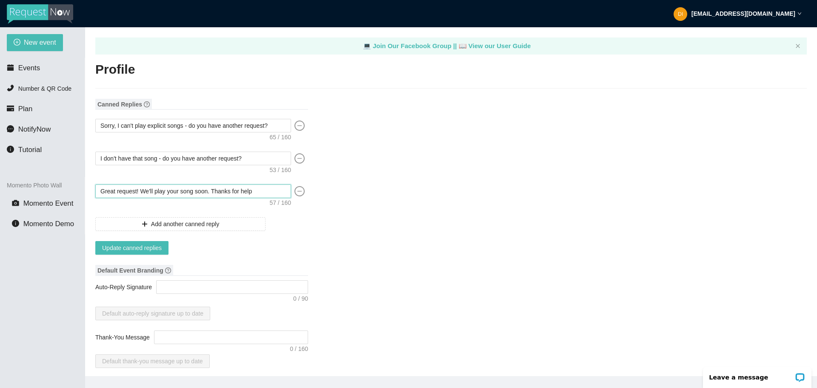
type textarea "Great request! We'll play your song soon. Thanks for helpi"
type textarea "Great request! We'll play your song soon. Thanks for helpin"
type textarea "Great request! We'll play your song soon. Thanks for helping"
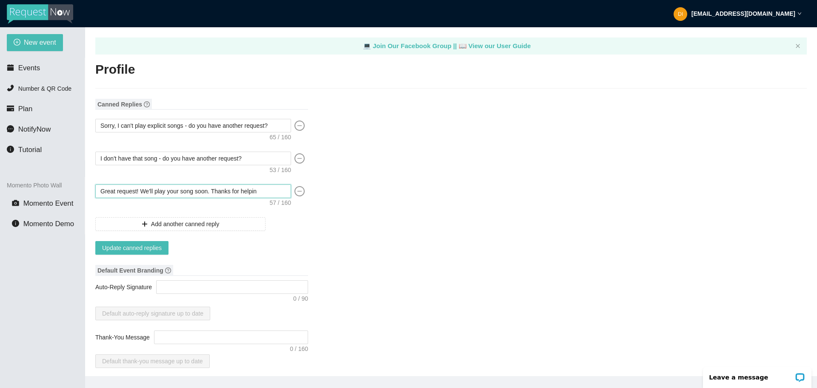
type textarea "Great request! We'll play your song soon. Thanks for helping"
type textarea "Great request! We'll play your song soon. Thanks for helping u"
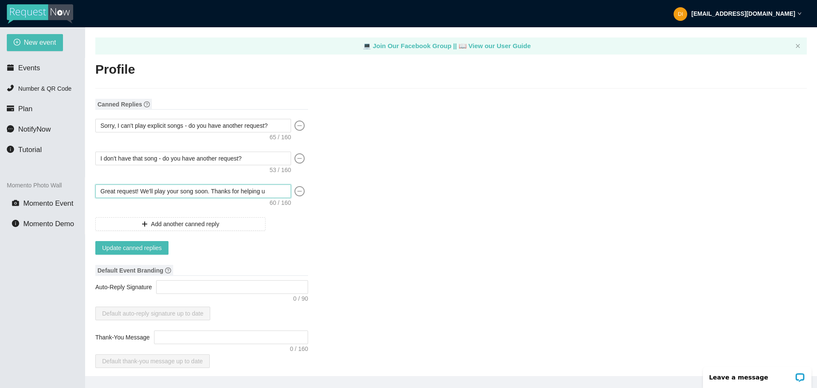
type textarea "Great request! We'll play your song soon. Thanks for helping us"
type textarea "Great request! We'll play your song soon. Thanks for helping us m"
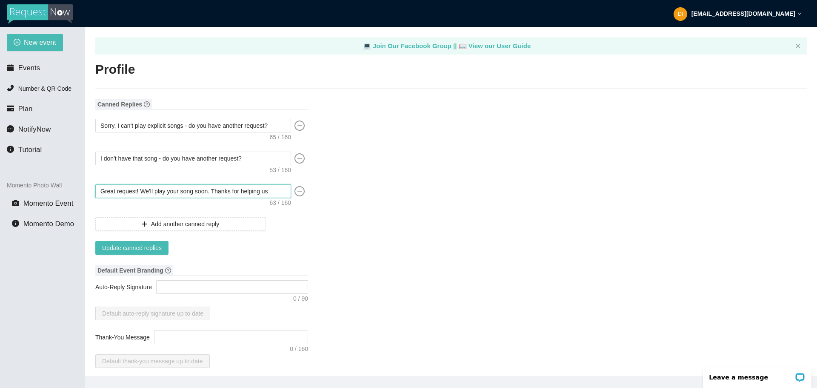
type textarea "Great request! We'll play your song soon. Thanks for helping us m"
type textarea "Great request! We'll play your song soon. Thanks for helping us ma"
type textarea "Great request! We'll play your song soon. Thanks for helping us mak"
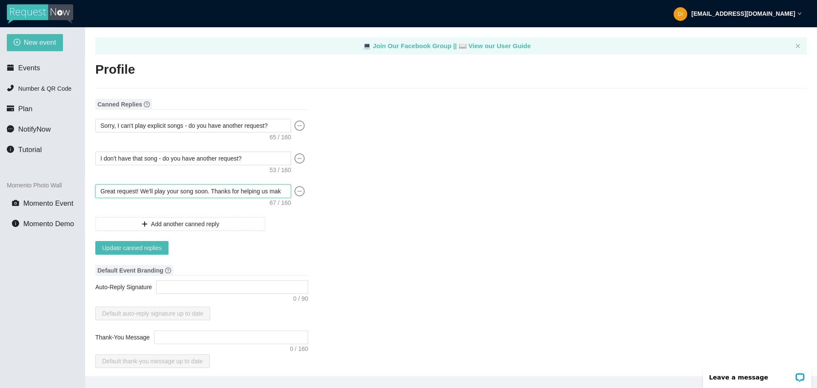
type textarea "Great request! We'll play your song soon. Thanks for helping us maki"
type textarea "Great request! We'll play your song soon. Thanks for helping us mak"
type textarea "Great request! We'll play your song soon. Thanks for helping us make"
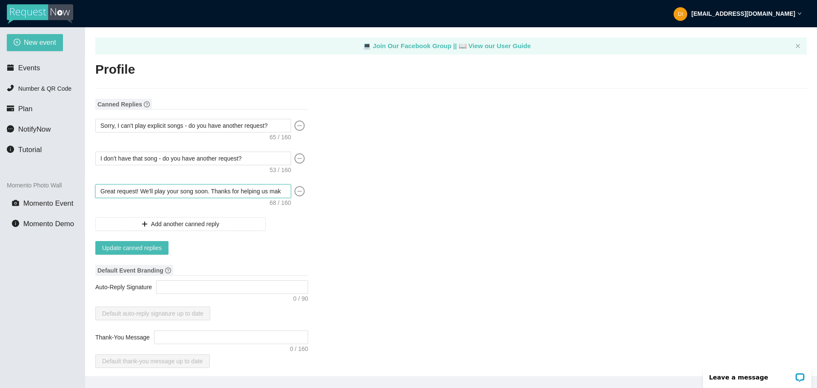
type textarea "Great request! We'll play your song soon. Thanks for helping us make"
type textarea "Great request! We'll play your song soon. Thanks for helping us make M"
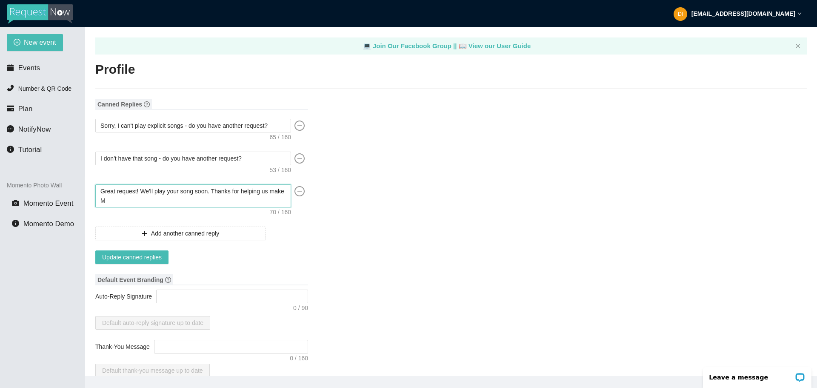
type textarea "Great request! We'll play your song soon. Thanks for helping us make Mu"
type textarea "Great request! We'll play your song soon. Thanks for helping us make Mus"
type textarea "Great request! We'll play your song soon. Thanks for helping us make Musi"
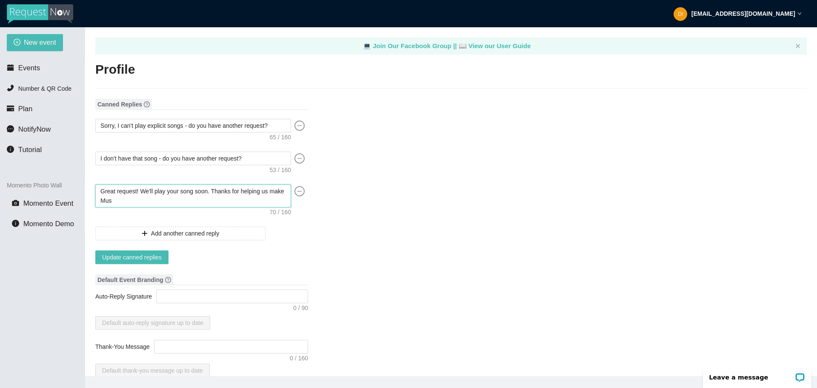
type textarea "Great request! We'll play your song soon. Thanks for helping us make Musi"
type textarea "Great request! We'll play your song soon. Thanks for helping us make Music"
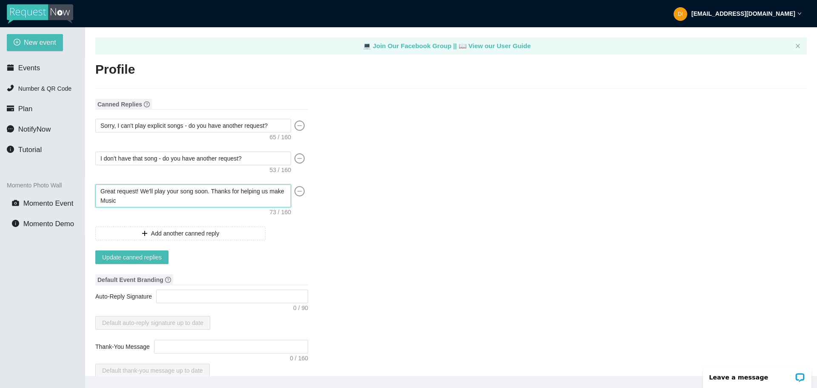
type textarea "Great request! We'll play your song soon. Thanks for helping us make Music f"
type textarea "Great request! We'll play your song soon. Thanks for helping us make Music fo"
type textarea "Great request! We'll play your song soon. Thanks for helping us make Music for"
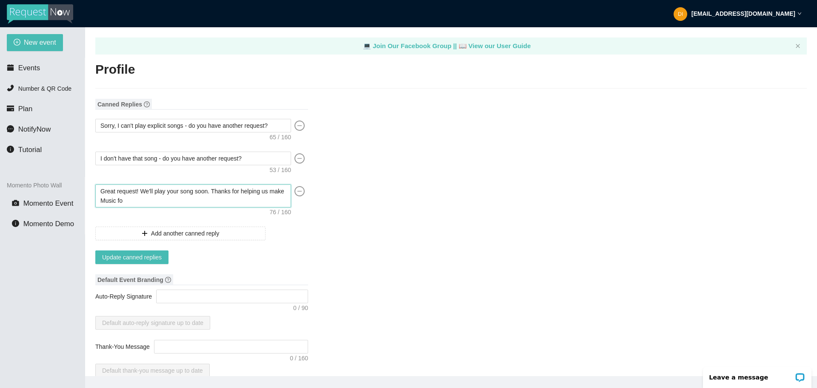
type textarea "Great request! We'll play your song soon. Thanks for helping us make Music for"
type textarea "Great request! We'll play your song soon. Thanks for helping us make Music for M"
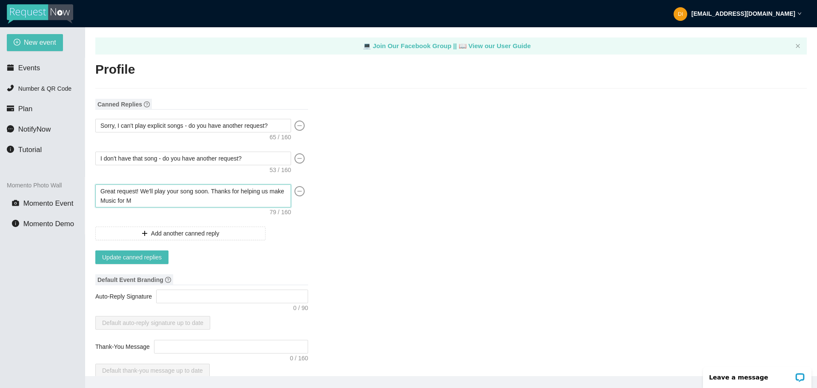
type textarea "Great request! We'll play your song soon. Thanks for helping us make Music for …"
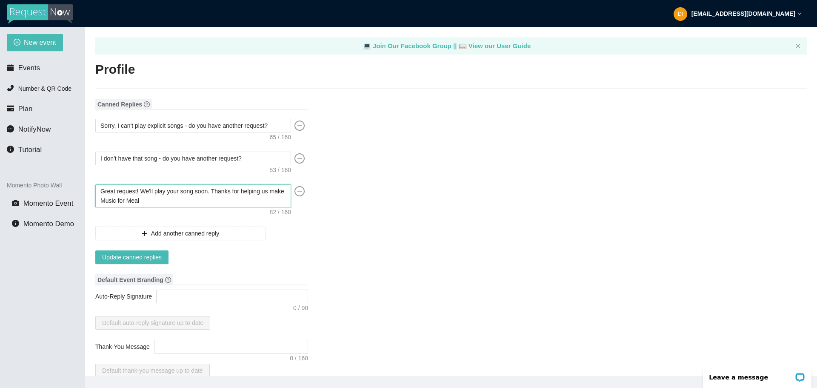
type textarea "Great request! We'll play your song soon. Thanks for helping us make Music for …"
click at [159, 235] on span "Add another canned reply" at bounding box center [185, 232] width 68 height 9
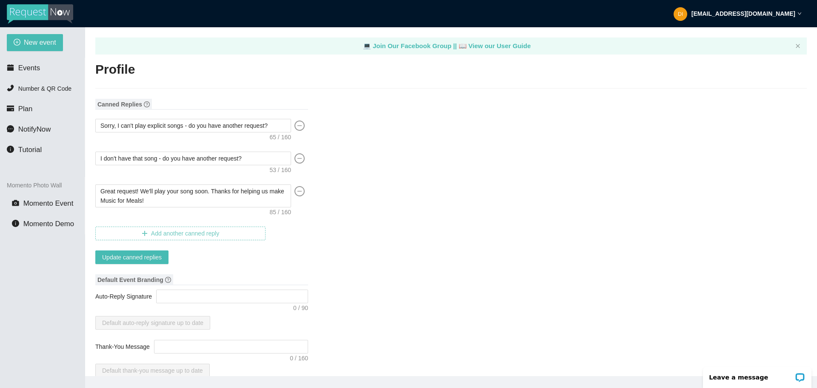
type textarea "Canned reply #4"
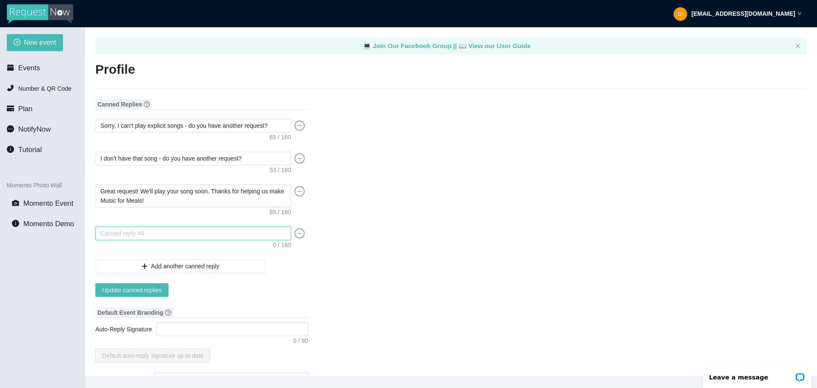
click at [168, 231] on textarea at bounding box center [193, 233] width 196 height 14
click at [174, 231] on textarea at bounding box center [193, 233] width 196 height 14
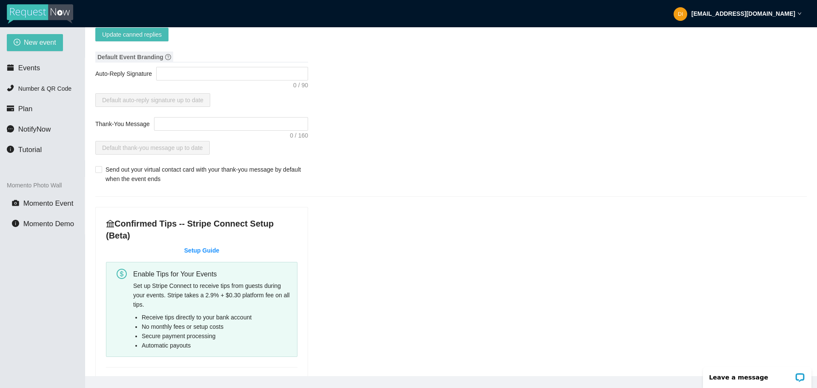
scroll to position [85, 0]
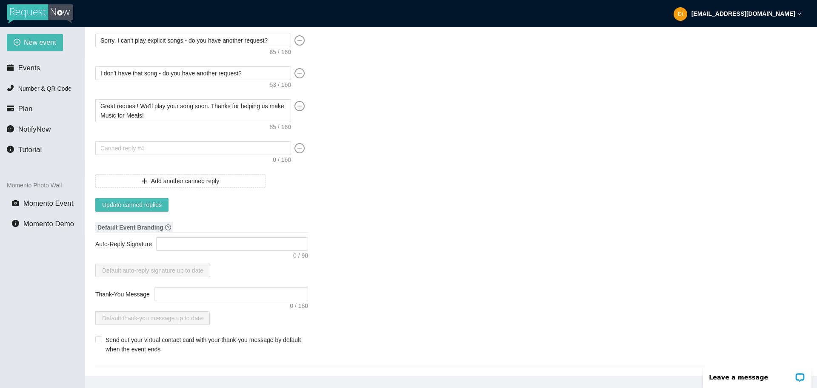
click at [159, 195] on form "Sorry, I can't play explicit songs - do you have another request? I don't have …" at bounding box center [201, 123] width 213 height 178
click at [150, 202] on span "Update canned replies" at bounding box center [132, 204] width 60 height 9
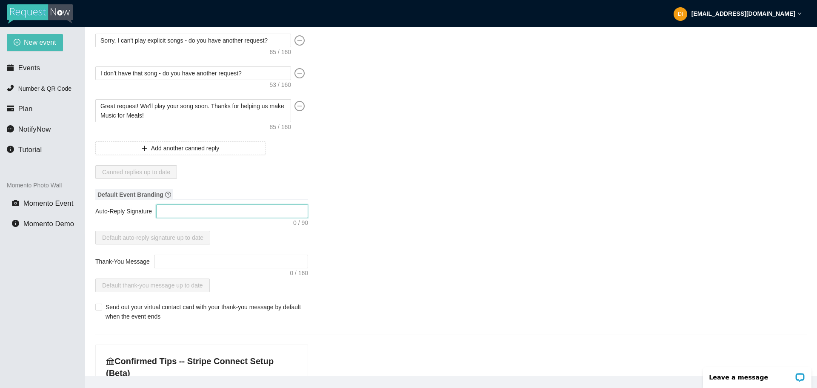
click at [170, 214] on textarea "Auto-Reply Signature" at bounding box center [232, 211] width 152 height 14
click at [167, 193] on icon "question-circle" at bounding box center [168, 194] width 6 height 6
click at [166, 207] on textarea "Auto-Reply Signature" at bounding box center [232, 211] width 152 height 14
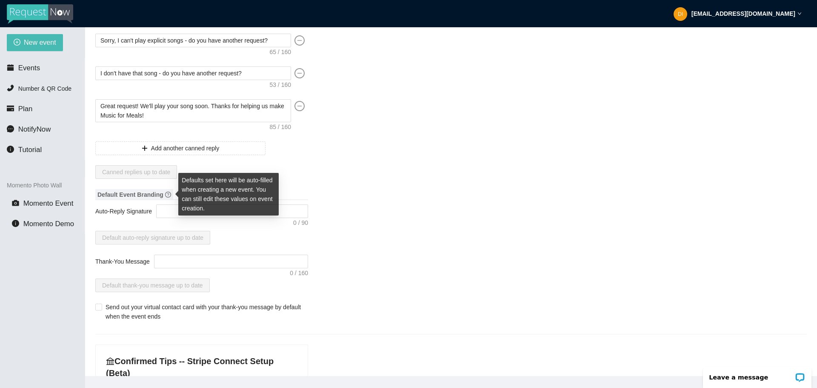
click at [166, 194] on icon "question-circle" at bounding box center [168, 194] width 6 height 6
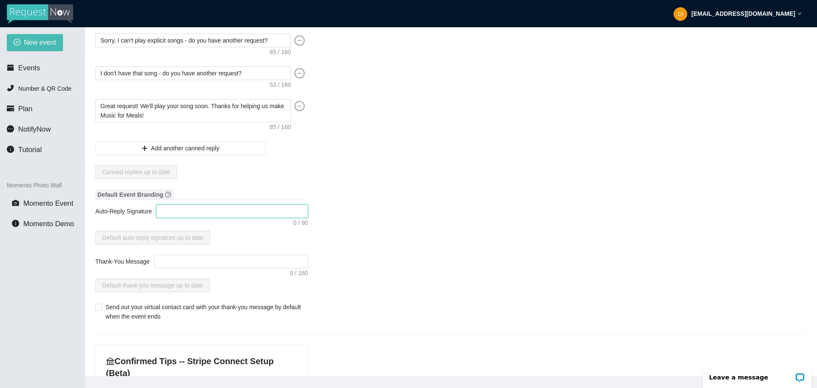
click at [174, 209] on textarea "Auto-Reply Signature" at bounding box center [232, 211] width 152 height 14
click at [188, 263] on textarea "Thank-You Message" at bounding box center [231, 261] width 154 height 14
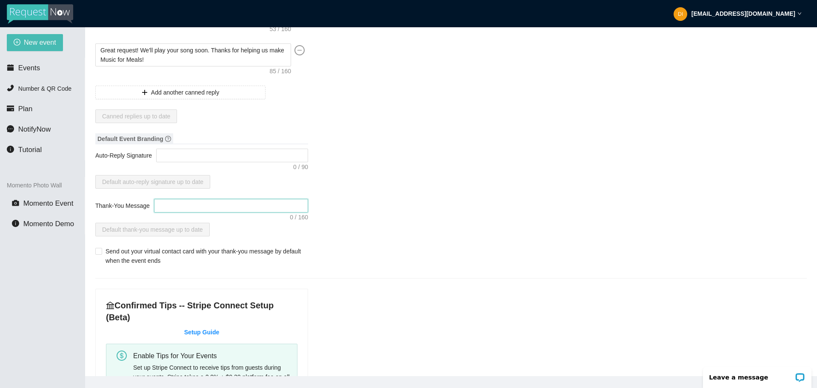
scroll to position [87, 0]
